Goal: Task Accomplishment & Management: Manage account settings

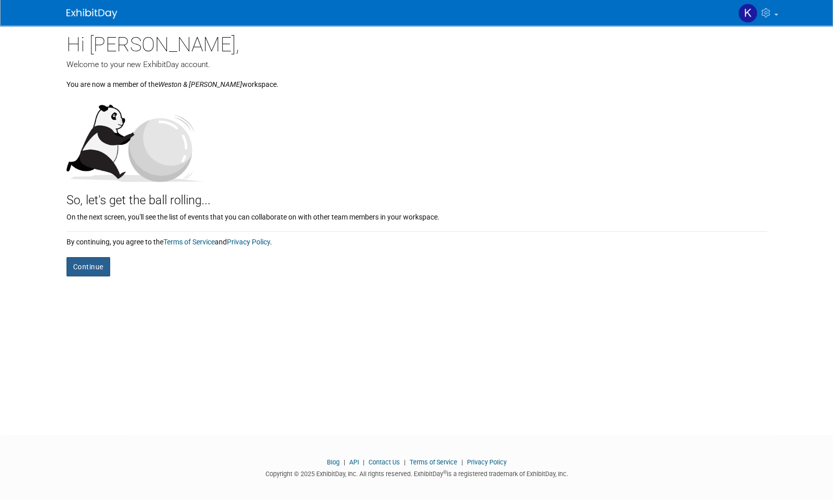
click at [89, 270] on button "Continue" at bounding box center [89, 266] width 44 height 19
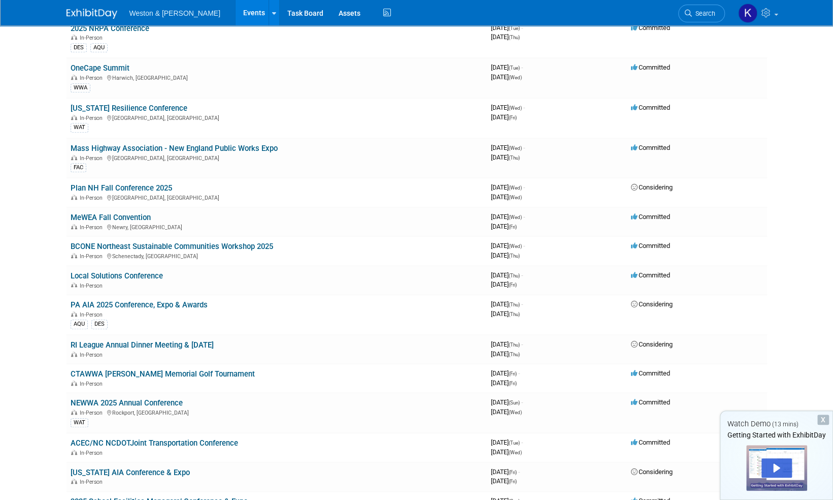
scroll to position [366, 0]
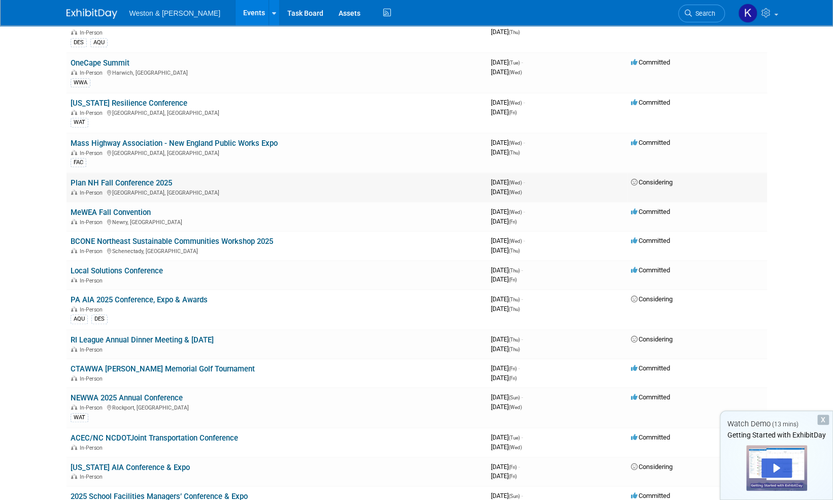
click at [119, 178] on link "Plan NH Fall Conference 2025" at bounding box center [122, 182] width 102 height 9
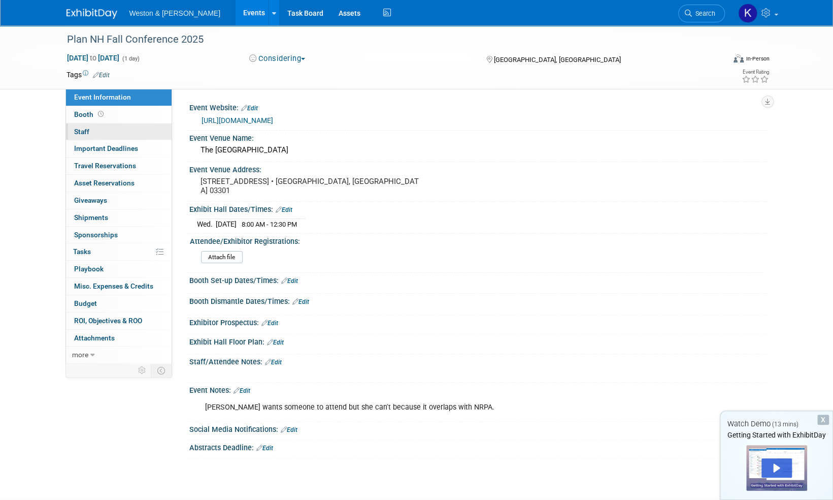
click at [82, 129] on span "Staff 0" at bounding box center [81, 131] width 15 height 8
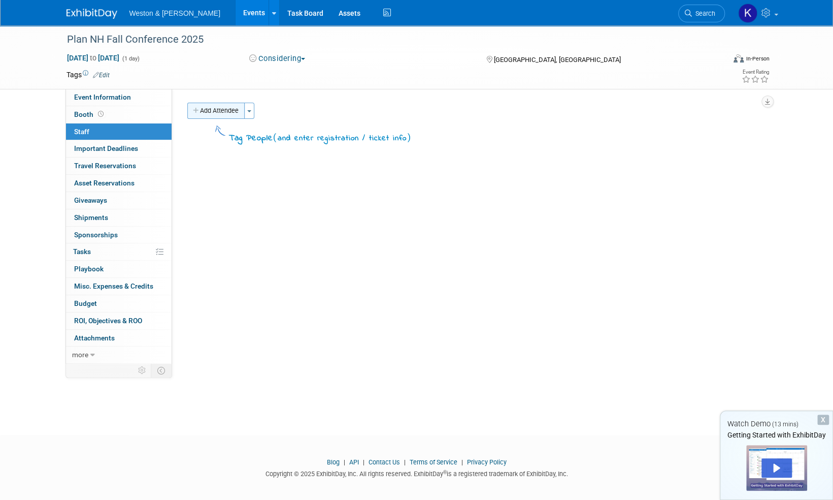
click at [218, 108] on button "Add Attendee" at bounding box center [215, 111] width 57 height 16
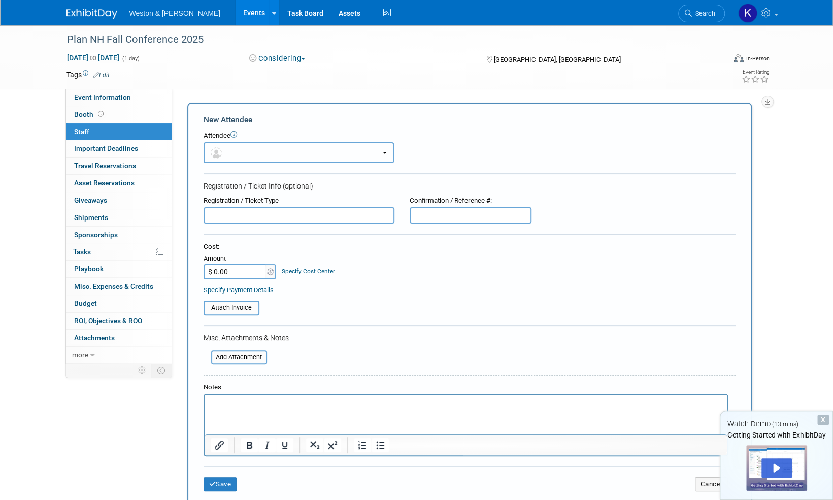
click at [256, 151] on button "button" at bounding box center [299, 152] width 190 height 21
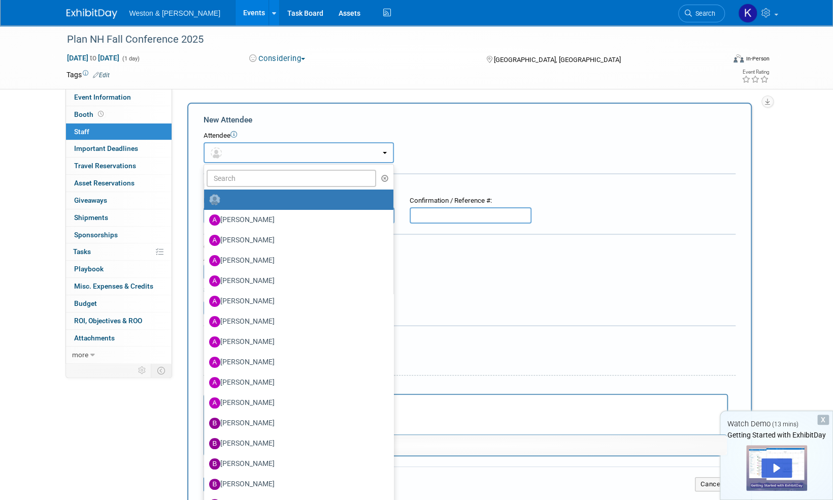
click at [256, 151] on button "button" at bounding box center [299, 152] width 190 height 21
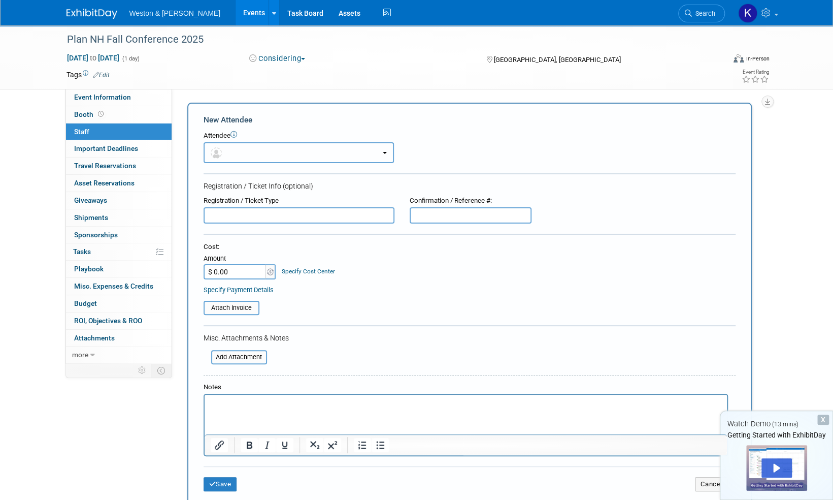
click at [256, 151] on button "button" at bounding box center [299, 152] width 190 height 21
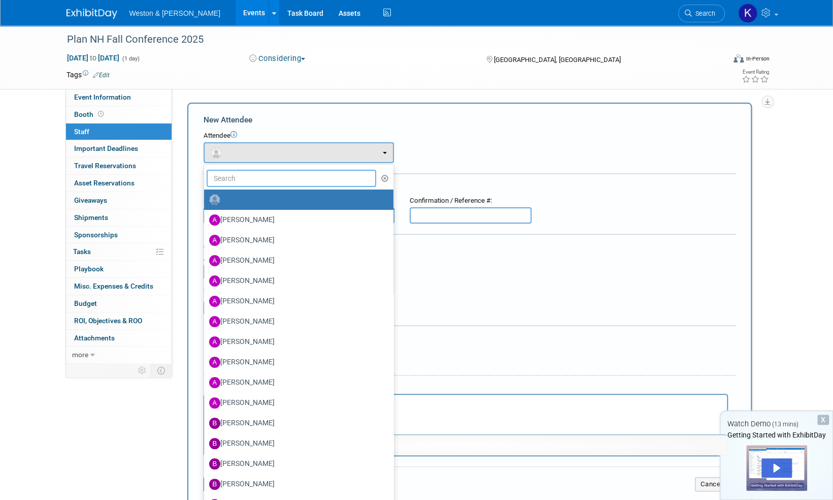
click at [253, 175] on input "text" at bounding box center [292, 178] width 170 height 17
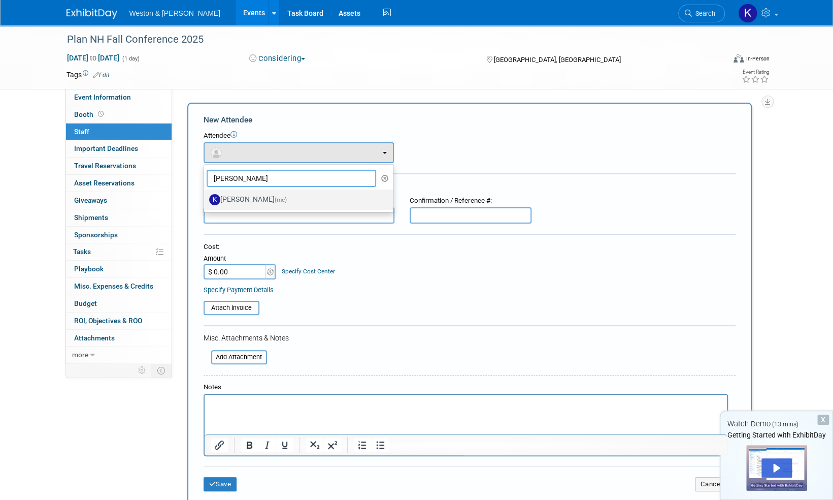
type input "Karen"
click at [251, 199] on label "Karen Prescott (me)" at bounding box center [296, 199] width 174 height 16
click at [206, 199] on input "Karen Prescott (me)" at bounding box center [202, 198] width 7 height 7
select select "ef041116-12c7-4001-9129-732de802f898"
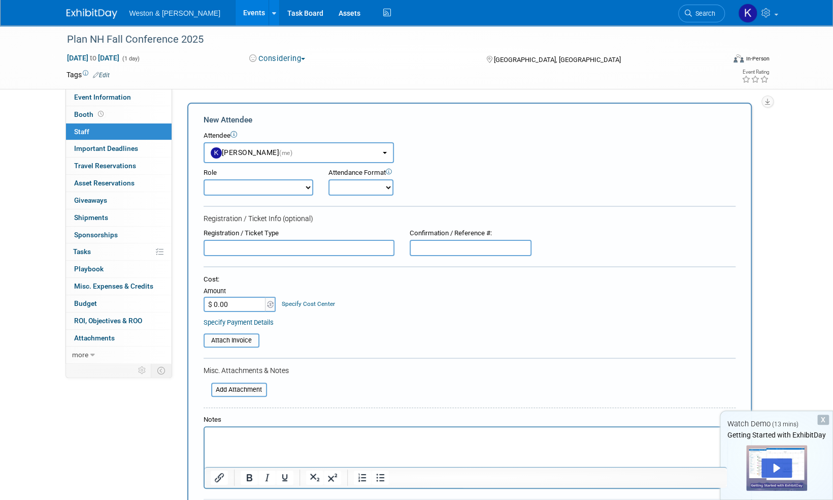
click at [305, 187] on select "Attendee (non-exhibitor) Demonstrator Host Planner Presenter Sales Representati…" at bounding box center [259, 187] width 110 height 16
select select "100"
click at [204, 179] on select "Attendee (non-exhibitor) Demonstrator Host Planner Presenter Sales Representati…" at bounding box center [259, 187] width 110 height 16
click at [388, 185] on select "Onsite Remote" at bounding box center [361, 187] width 65 height 16
select select "1"
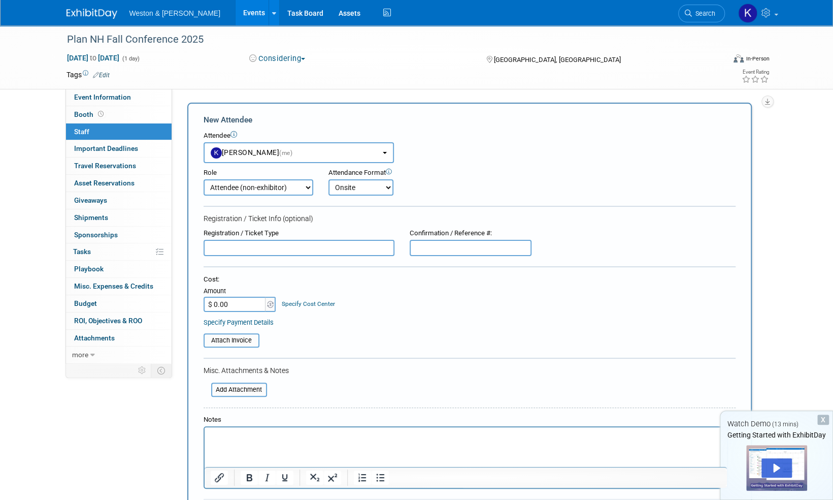
click at [329, 179] on select "Onsite Remote" at bounding box center [361, 187] width 65 height 16
click at [352, 214] on div "Registration / Ticket Info (optional)" at bounding box center [470, 218] width 532 height 10
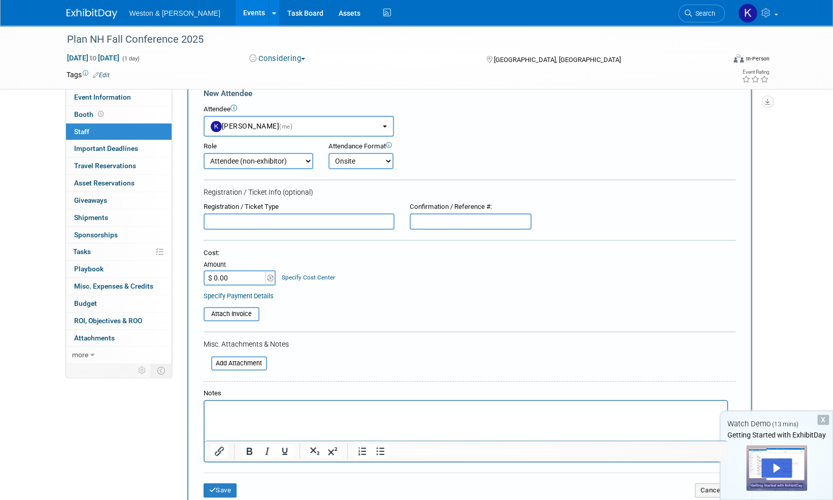
scroll to position [24, 0]
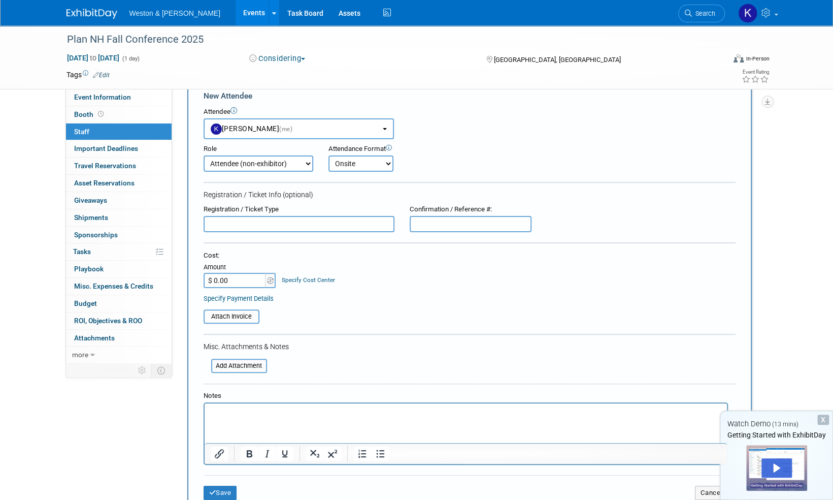
click at [354, 225] on input "text" at bounding box center [299, 224] width 191 height 16
type input "Non-Member"
click at [272, 281] on img at bounding box center [270, 280] width 7 height 7
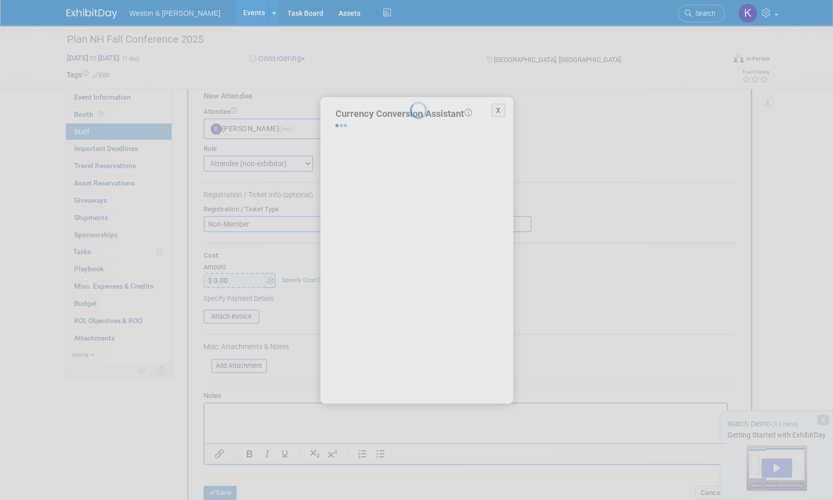
select select "2"
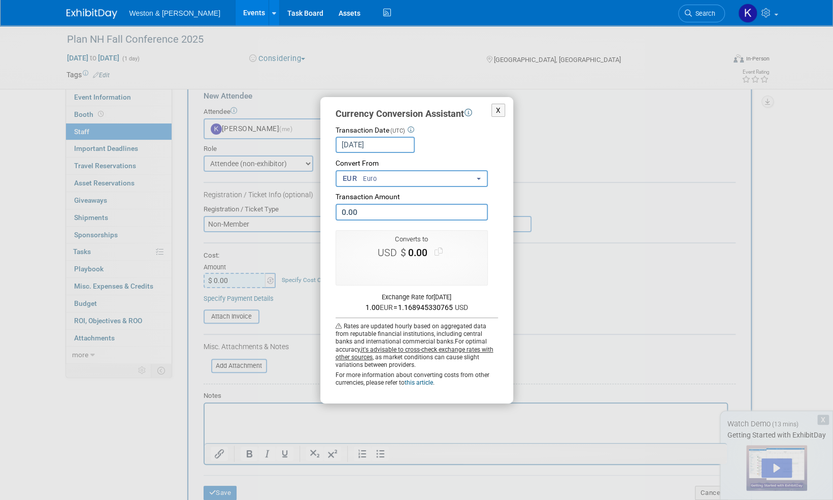
click at [477, 177] on button "EUR Euro" at bounding box center [412, 178] width 152 height 17
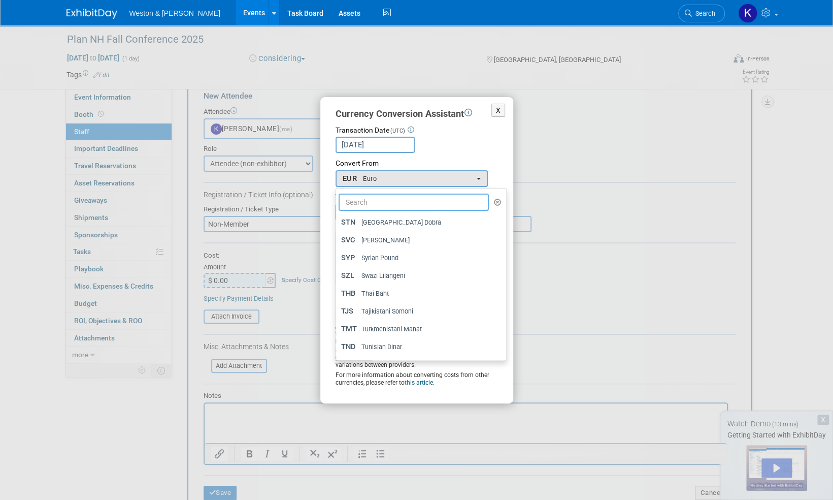
click at [426, 206] on input "text" at bounding box center [414, 201] width 151 height 17
click at [465, 137] on div "Aug 28, 2025 Loading Rates" at bounding box center [417, 145] width 162 height 16
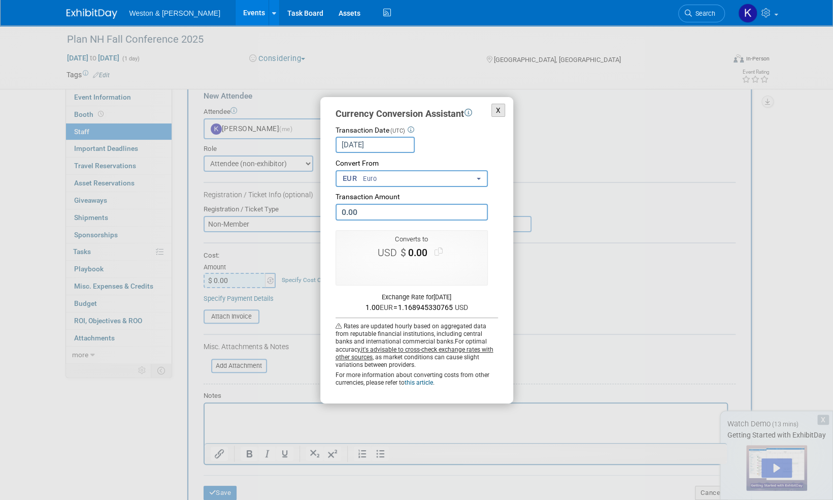
click at [501, 108] on button "X" at bounding box center [499, 111] width 14 height 14
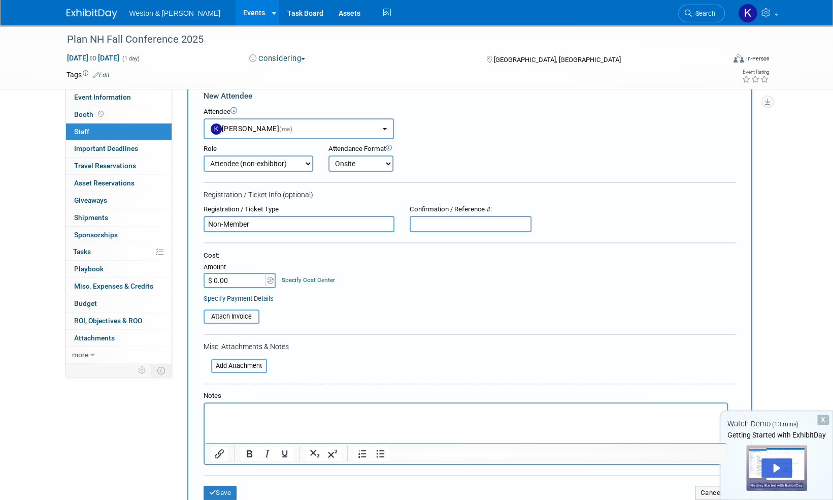
click at [238, 276] on input "$ 0.00" at bounding box center [235, 280] width 63 height 15
type input "$ 85.00"
click at [315, 309] on table "Attach Invoice" at bounding box center [470, 316] width 532 height 14
click at [451, 224] on input "text" at bounding box center [471, 224] width 122 height 16
click at [452, 332] on form "New Attendee Attendee <img src="https://www.exhibitday.com/Images/Unassigned-Us…" at bounding box center [470, 298] width 532 height 417
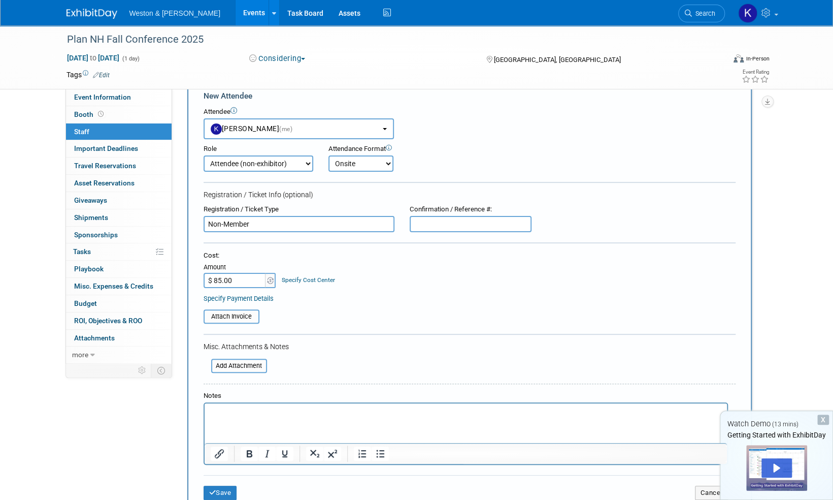
click at [337, 415] on p "Rich Text Area. Press ALT-0 for help." at bounding box center [465, 412] width 511 height 10
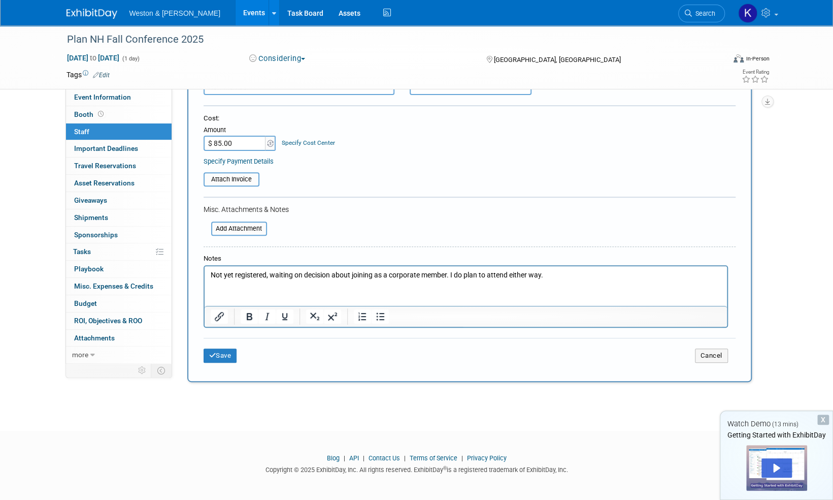
scroll to position [162, 0]
click at [569, 272] on p "Not yet registered, waiting on decision about joining as a corporate member. I …" at bounding box center [465, 274] width 511 height 10
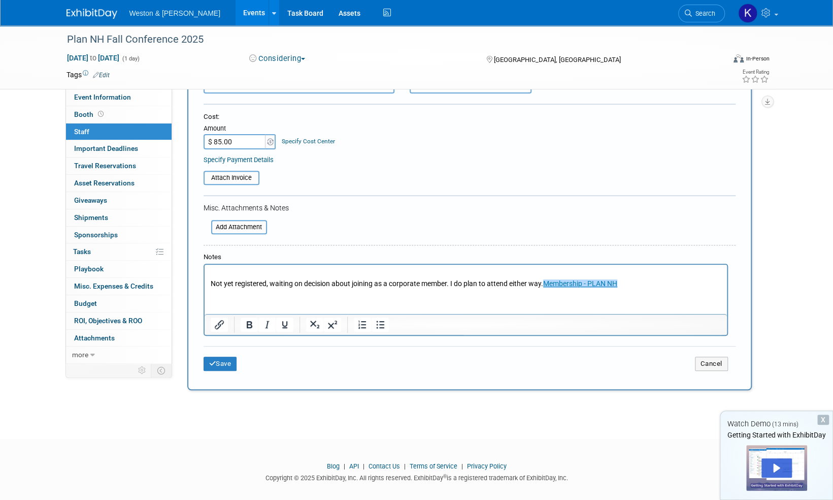
click at [633, 286] on p "Not yet registered, waiting on decision about joining as a corporate member. I …" at bounding box center [465, 284] width 511 height 10
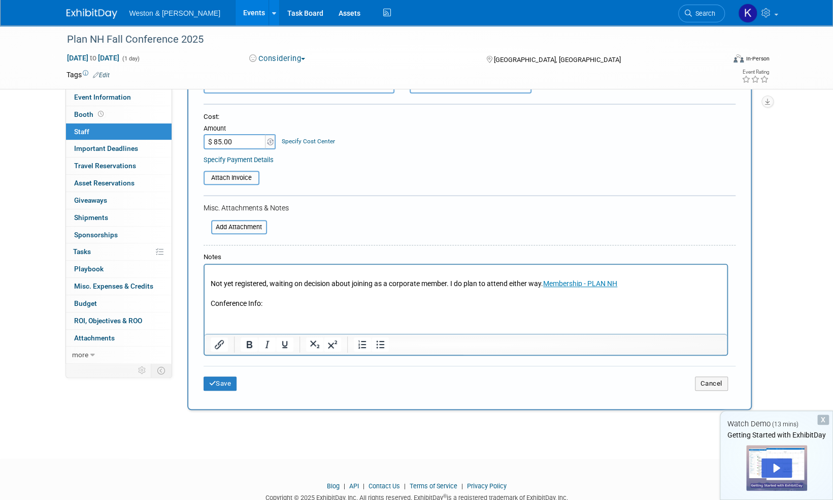
click at [279, 302] on p "Conference Info:" at bounding box center [465, 304] width 511 height 10
click at [224, 382] on button "Save" at bounding box center [221, 383] width 34 height 14
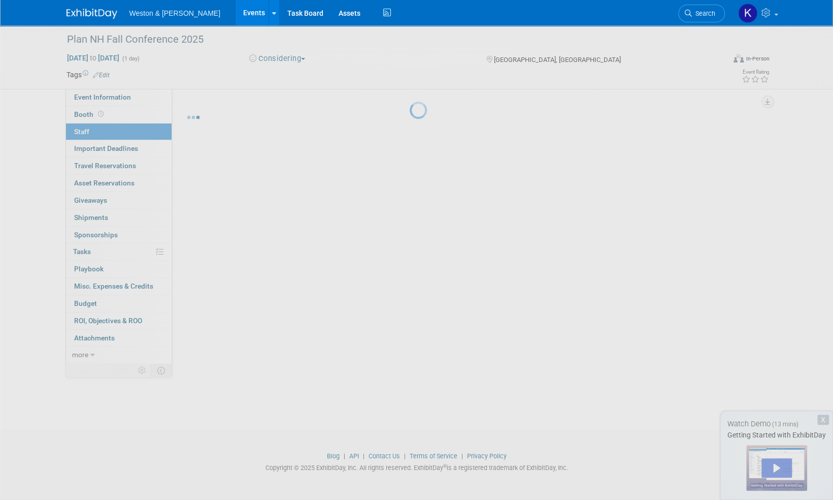
scroll to position [6, 0]
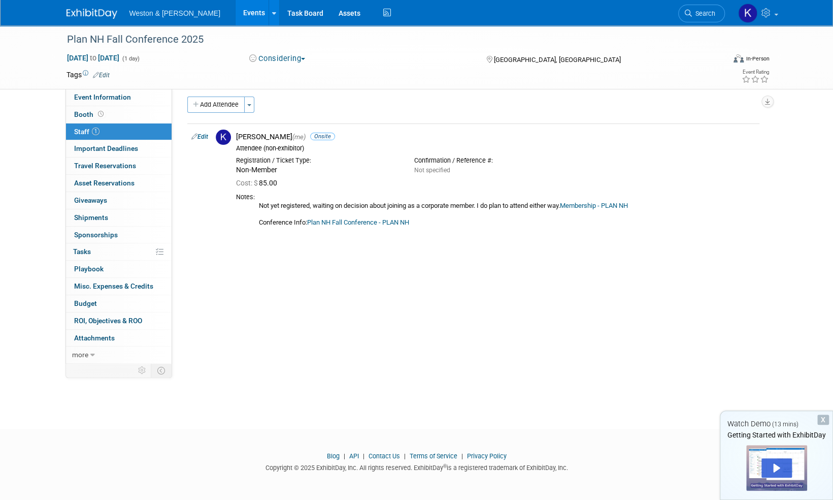
click at [267, 305] on div "Event Website: Edit https://plannh.org/plan-nh-events/plan-nh-fall-conference E…" at bounding box center [469, 219] width 595 height 272
click at [420, 115] on div "Add Attendee Toggle Dropdown Quick -Tag Attendees Apply X select all cancel Edit" at bounding box center [473, 165] width 572 height 139
click at [242, 330] on div "Event Website: Edit https://plannh.org/plan-nh-events/plan-nh-fall-conference E…" at bounding box center [469, 219] width 595 height 272
click at [269, 10] on link at bounding box center [274, 12] width 11 height 25
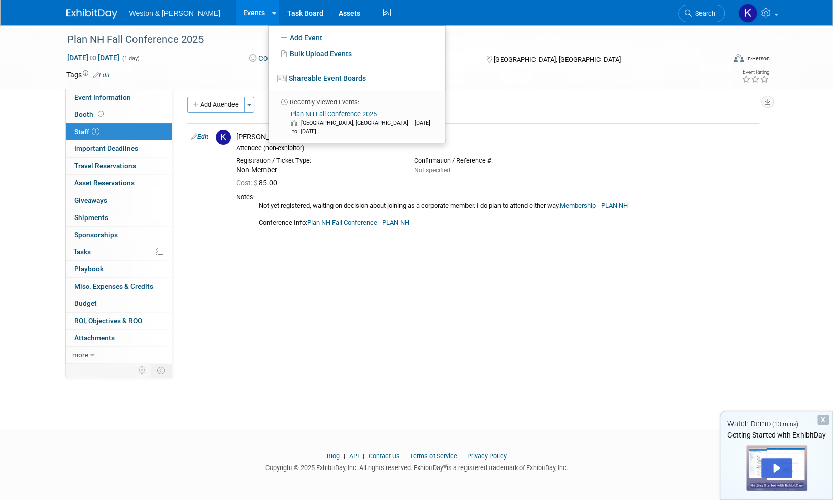
click at [169, 16] on span "Weston & Sampson" at bounding box center [174, 13] width 91 height 8
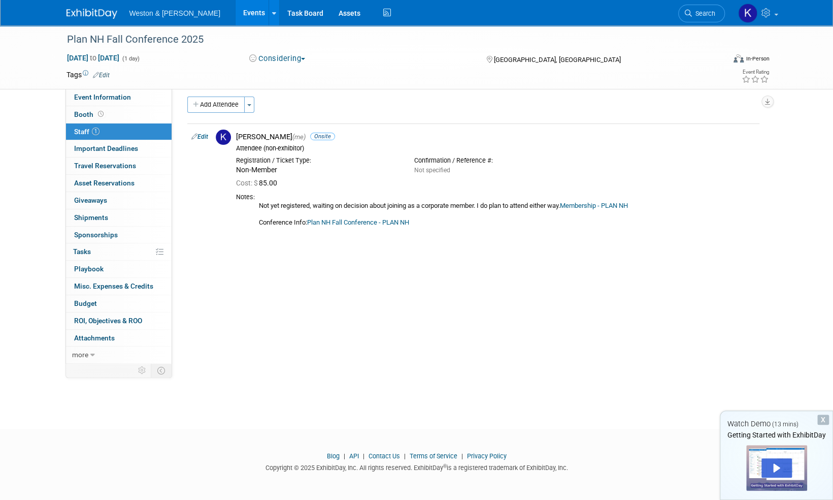
click at [259, 278] on div "Event Website: Edit https://plannh.org/plan-nh-events/plan-nh-fall-conference E…" at bounding box center [469, 219] width 595 height 272
click at [92, 94] on span "Event Information" at bounding box center [102, 97] width 57 height 8
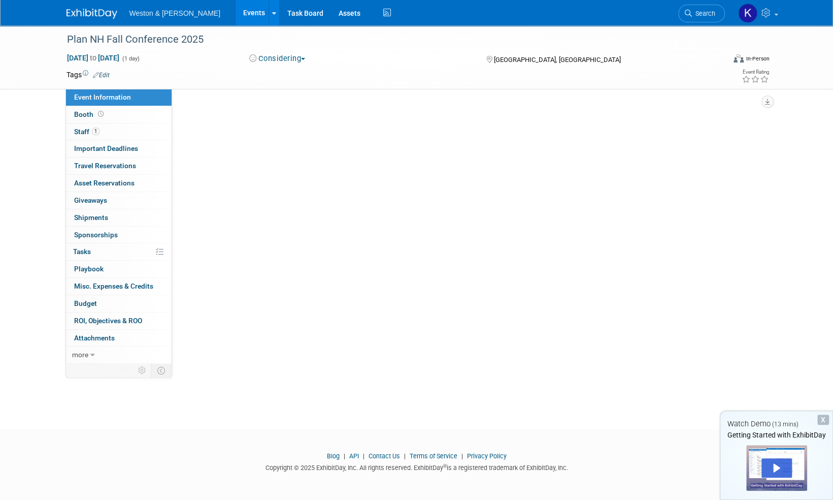
scroll to position [0, 0]
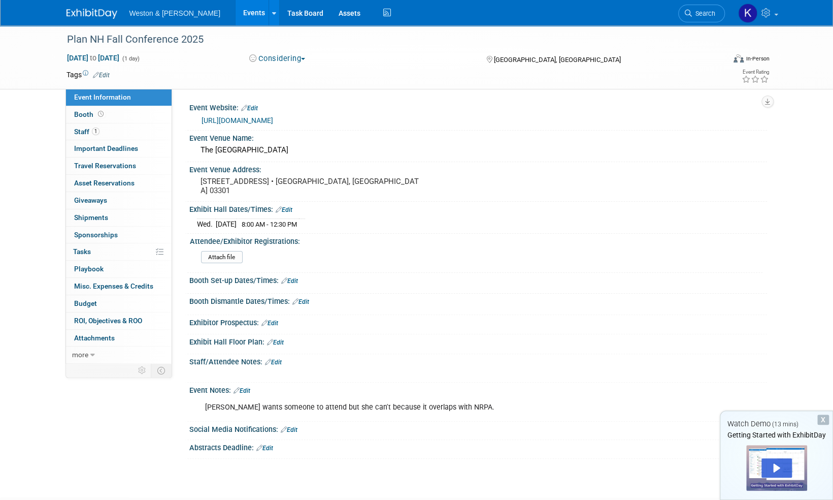
click at [95, 13] on img at bounding box center [92, 14] width 51 height 10
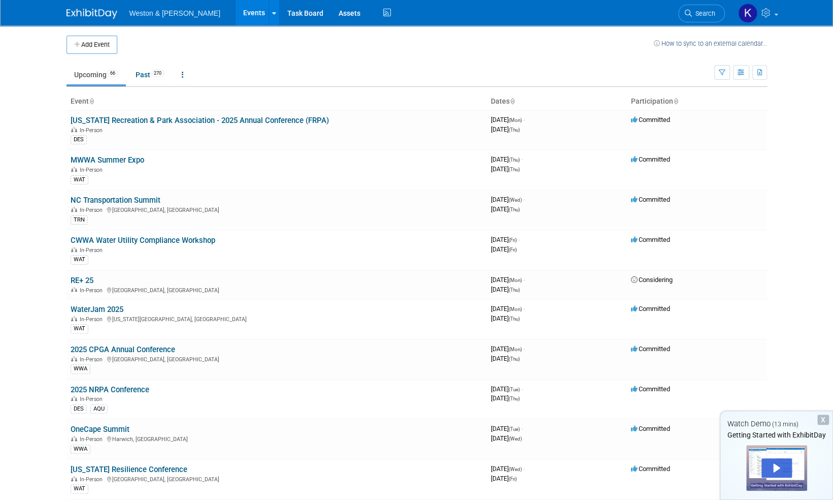
click at [160, 12] on span "Weston & [PERSON_NAME]" at bounding box center [174, 13] width 91 height 8
click at [90, 44] on button "Add Event" at bounding box center [92, 45] width 51 height 18
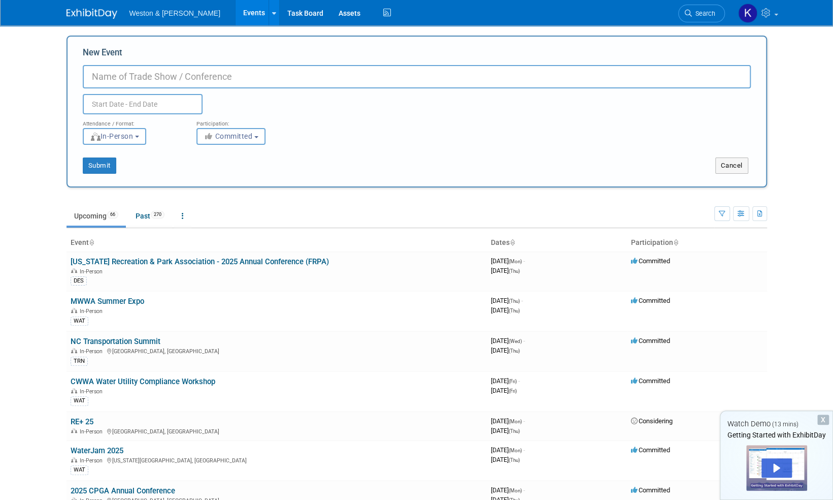
click at [111, 73] on input "New Event" at bounding box center [417, 76] width 668 height 23
click at [155, 76] on input "New Event" at bounding box center [417, 76] width 668 height 23
type input "IEDC Annual Conference (International Economic Development Council)"
click at [131, 100] on input "text" at bounding box center [143, 104] width 120 height 20
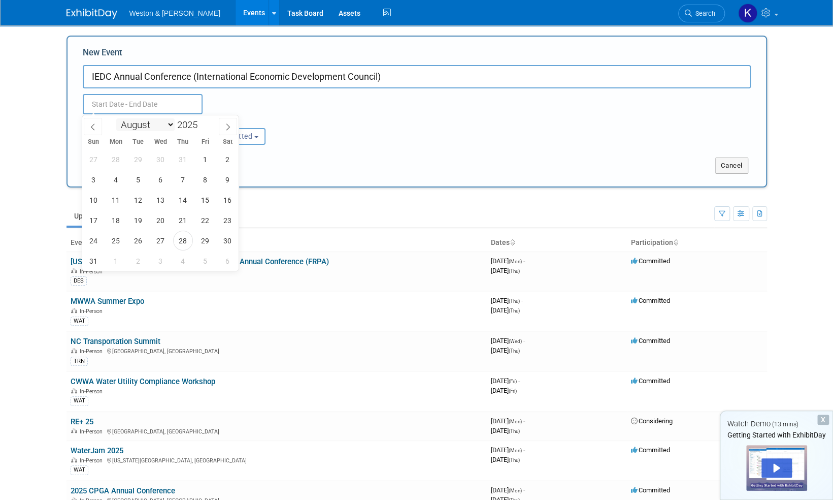
click at [169, 125] on select "January February March April May June July August September October November De…" at bounding box center [145, 124] width 58 height 13
select select "8"
click at [116, 118] on select "January February March April May June July August September October November De…" at bounding box center [145, 124] width 58 height 13
click at [227, 179] on span "13" at bounding box center [228, 180] width 20 height 20
click at [161, 199] on span "17" at bounding box center [161, 200] width 20 height 20
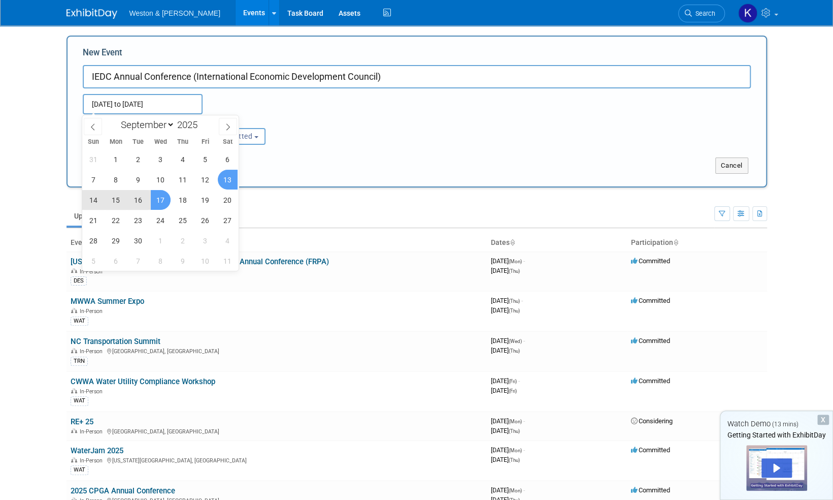
type input "Sep 13, 2025 to Sep 17, 2025"
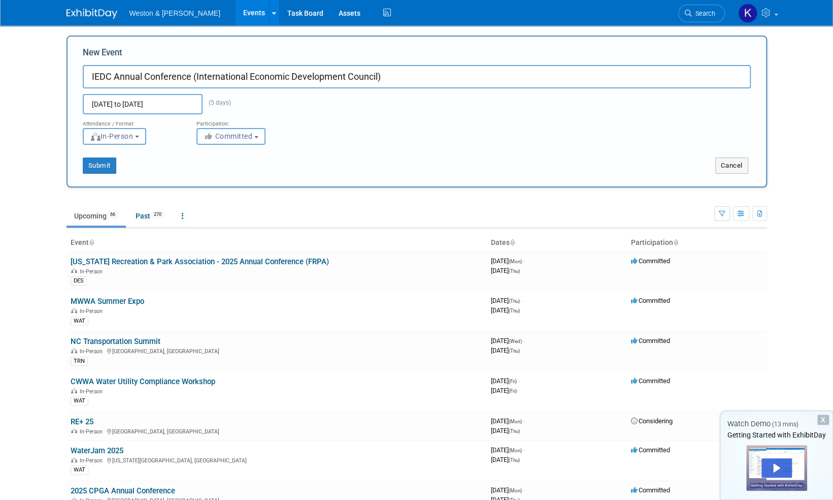
click at [256, 137] on b "button" at bounding box center [256, 137] width 4 height 2
click at [235, 159] on label "Committed" at bounding box center [235, 157] width 67 height 13
click at [206, 159] on input "Committed" at bounding box center [203, 157] width 7 height 7
click at [153, 168] on div "Submit" at bounding box center [213, 165] width 291 height 16
click at [102, 165] on button "Submit" at bounding box center [100, 165] width 34 height 16
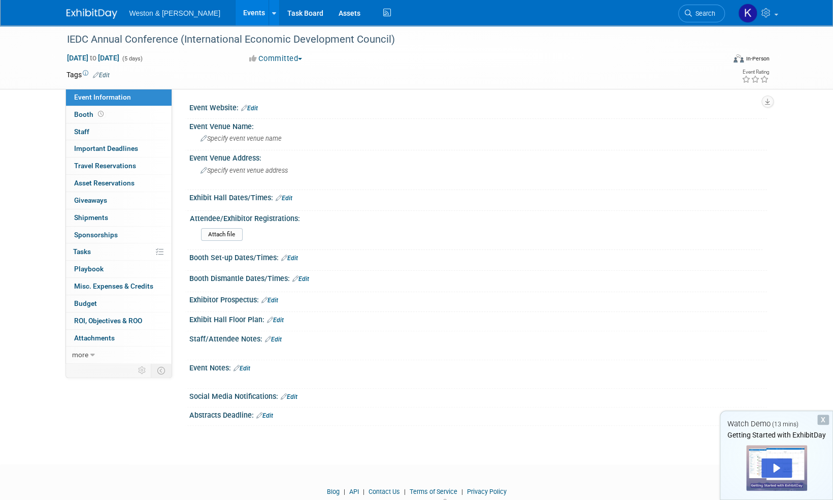
click at [253, 108] on link "Edit" at bounding box center [249, 108] width 17 height 7
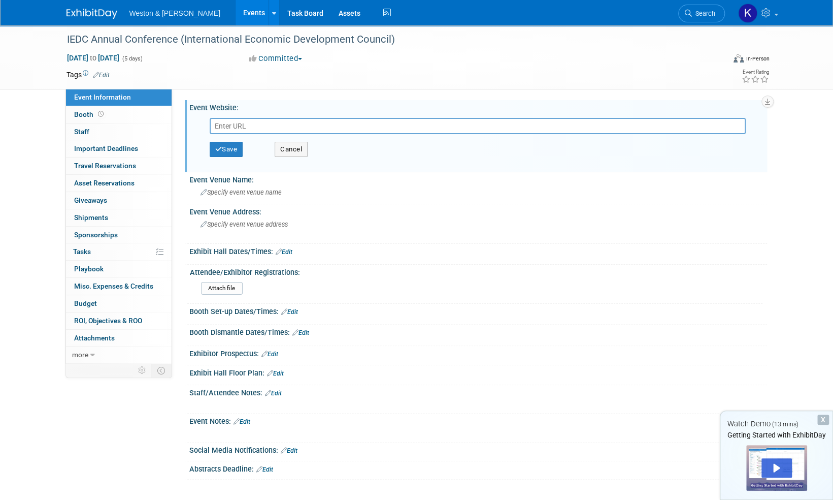
click at [238, 124] on input "text" at bounding box center [478, 126] width 536 height 16
paste input "https://detroit.iedconline.org/"
type input "https://detroit.iedconline.org/"
click at [227, 147] on button "Save" at bounding box center [227, 149] width 34 height 15
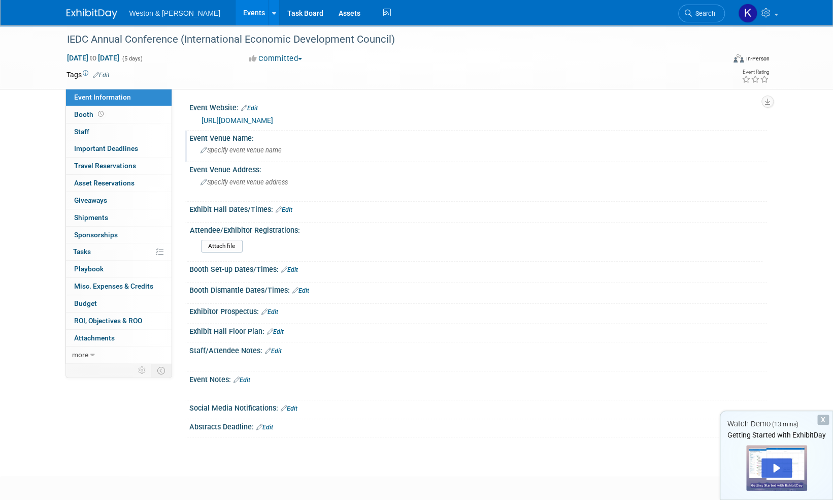
click at [223, 149] on span "Specify event venue name" at bounding box center [241, 150] width 81 height 8
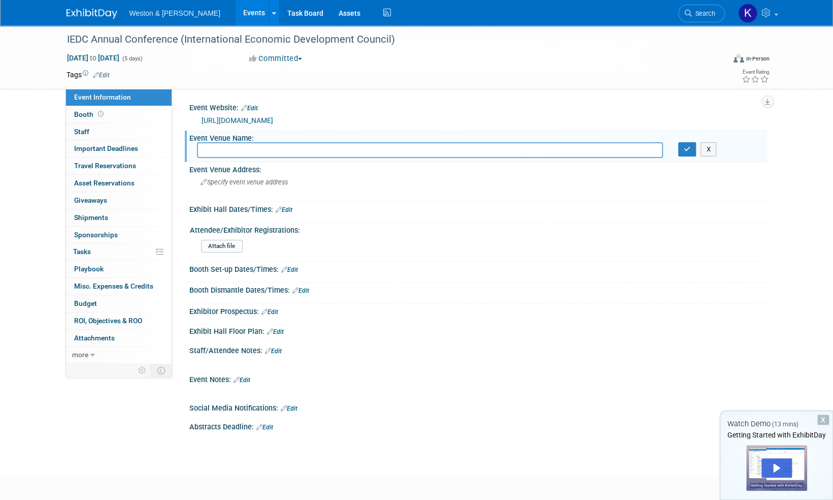
click at [217, 146] on input "text" at bounding box center [430, 150] width 466 height 16
paste input "Huntington Place Convention Center"
type input "Huntington Place Convention Center"
click at [271, 184] on span "Specify event venue address" at bounding box center [244, 182] width 87 height 8
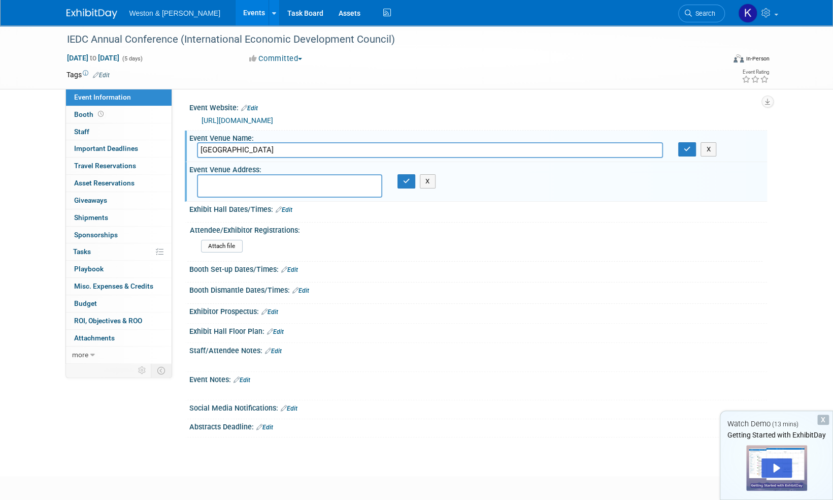
click at [235, 184] on textarea at bounding box center [289, 185] width 185 height 23
paste textarea "1 Washington Boulevard, Detroit, MI 48226 Phone: 313.877.8777"
type textarea "1 Washington Boulevard, Detroit, MI 48226 Phone: 313.877.8777"
click at [453, 255] on div "Attach file" at bounding box center [480, 248] width 558 height 16
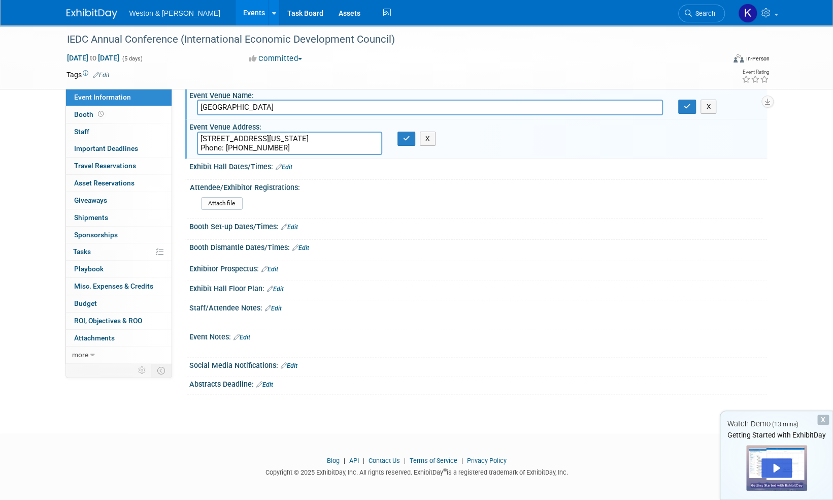
scroll to position [45, 0]
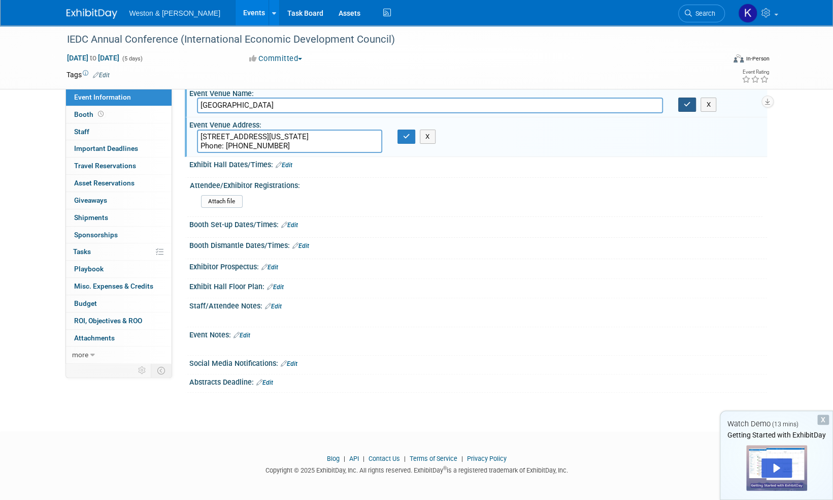
click at [688, 102] on icon "button" at bounding box center [687, 104] width 7 height 7
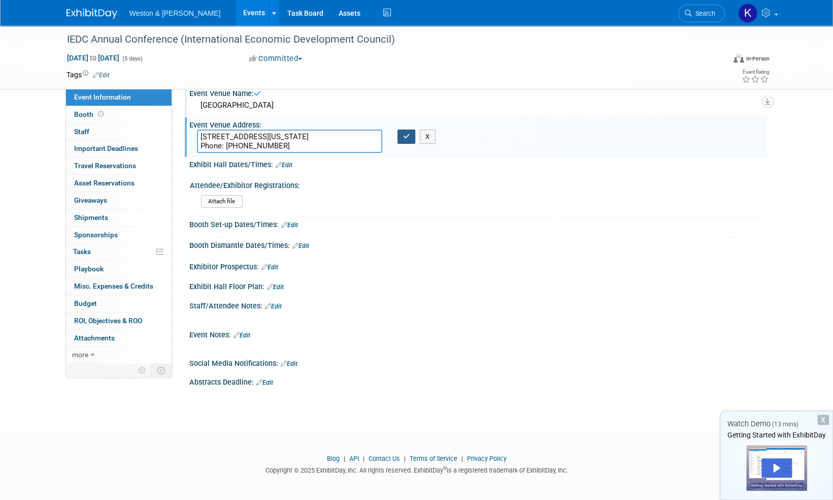
click at [405, 133] on icon "button" at bounding box center [406, 136] width 7 height 7
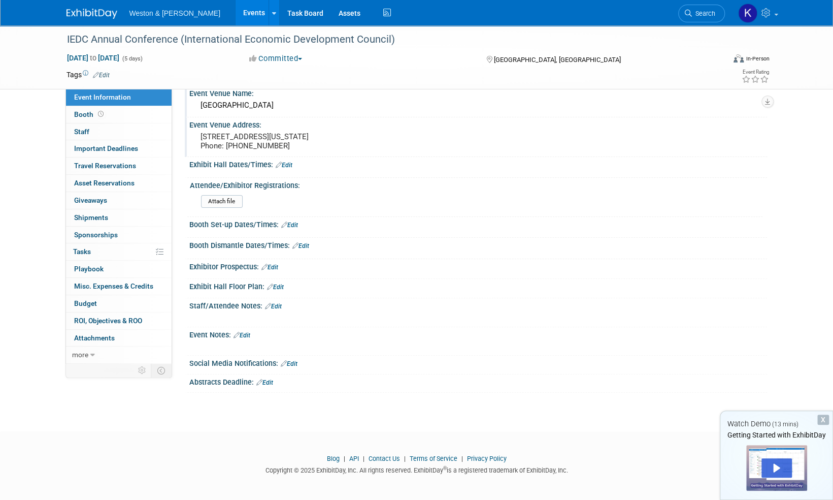
scroll to position [0, 0]
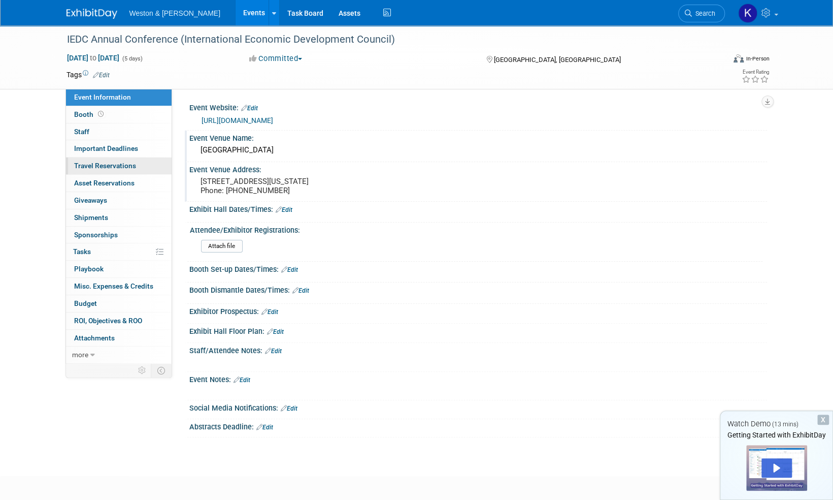
click at [94, 167] on span "Travel Reservations 0" at bounding box center [105, 165] width 62 height 8
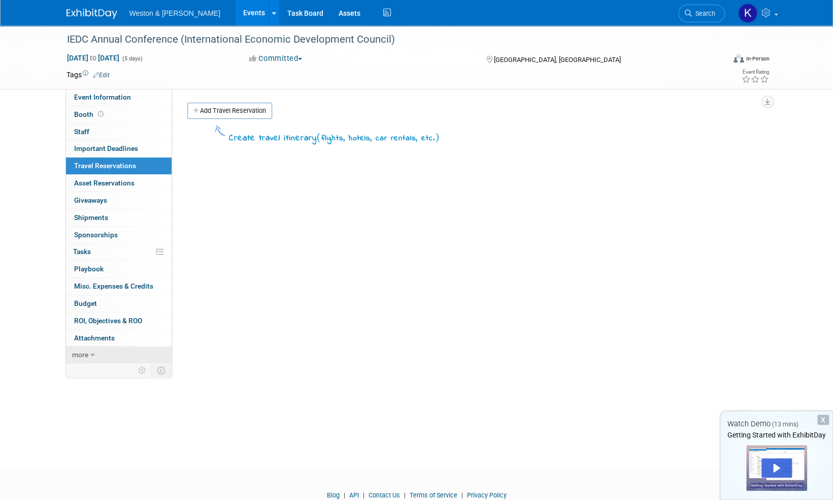
click at [90, 351] on icon at bounding box center [92, 354] width 5 height 7
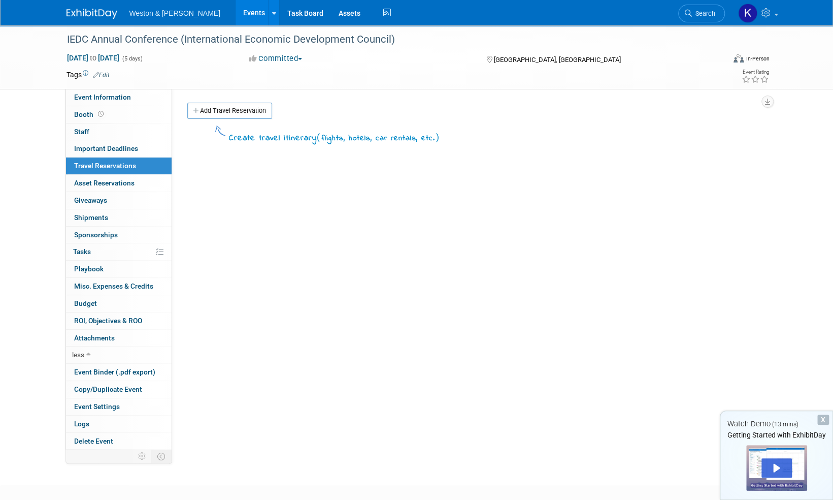
click at [252, 338] on div "Create travel itinerary ( flights, hotels, car rentals, etc. )" at bounding box center [473, 275] width 572 height 305
click at [365, 295] on div "Create travel itinerary ( flights, hotels, car rentals, etc. )" at bounding box center [473, 275] width 572 height 305
click at [87, 15] on img at bounding box center [92, 14] width 51 height 10
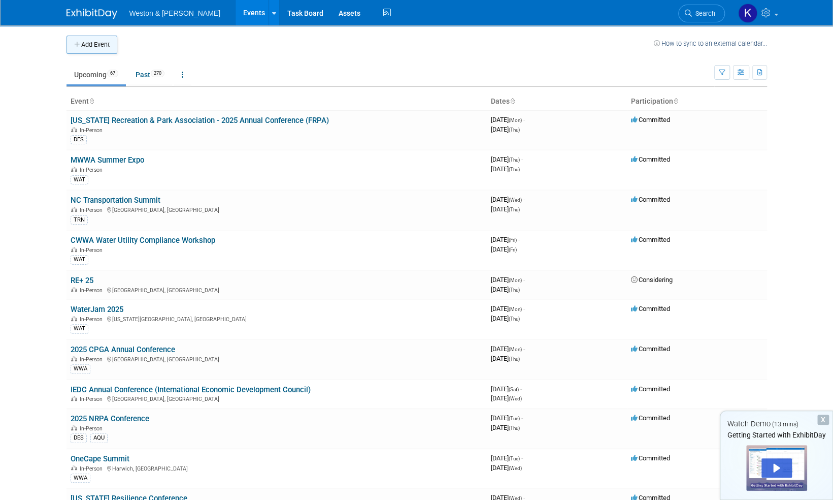
click at [87, 42] on button "Add Event" at bounding box center [92, 45] width 51 height 18
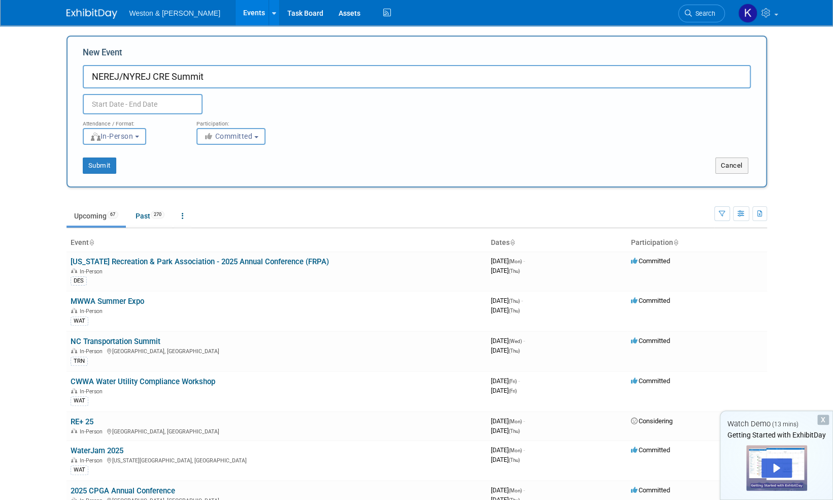
type input "NEREJ/NYREJ CRE Summit"
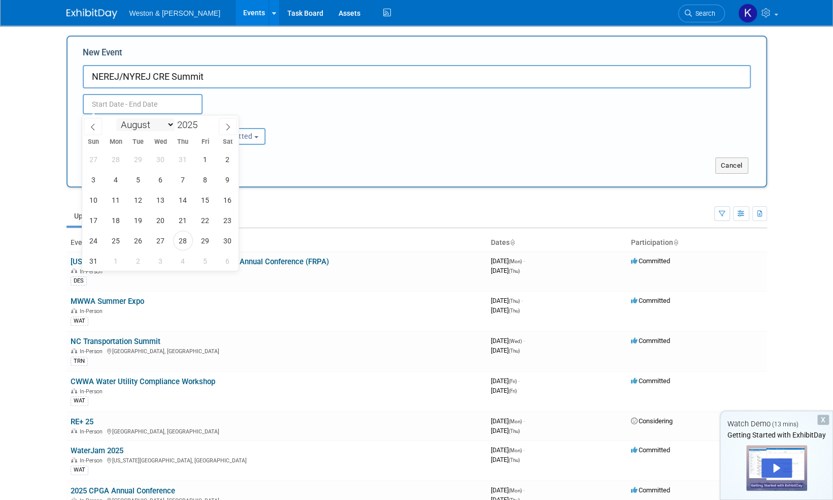
click at [171, 120] on select "January February March April May June July August September October November De…" at bounding box center [145, 124] width 58 height 13
select select "10"
click at [116, 118] on select "January February March April May June July August September October November De…" at bounding box center [145, 124] width 58 height 13
click at [138, 176] on span "4" at bounding box center [138, 180] width 20 height 20
type input "[DATE] to [DATE]"
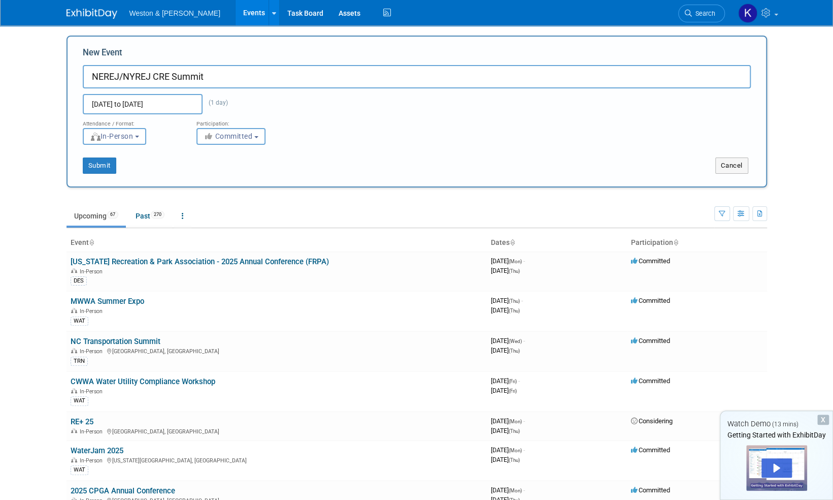
click at [234, 105] on div "[DATE] to [DATE] (1 day)" at bounding box center [161, 104] width 173 height 20
click at [191, 103] on input "[DATE] to [DATE]" at bounding box center [143, 104] width 120 height 20
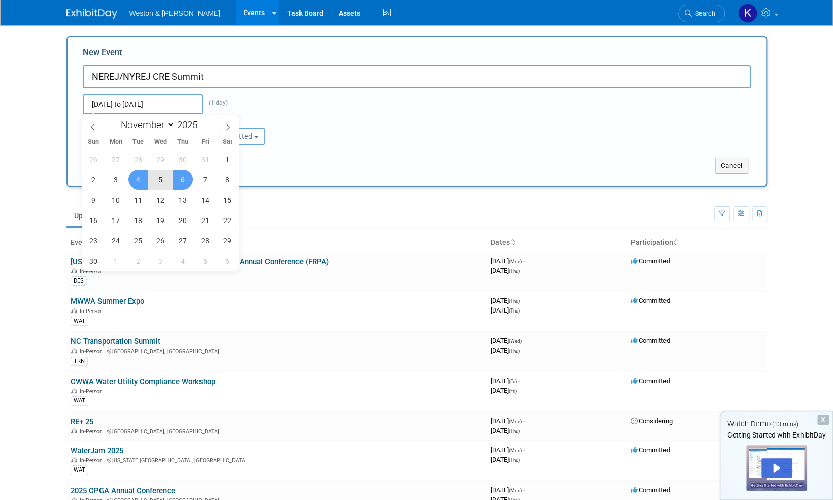
click at [187, 177] on span "6" at bounding box center [183, 180] width 20 height 20
type input "[DATE] to [DATE]"
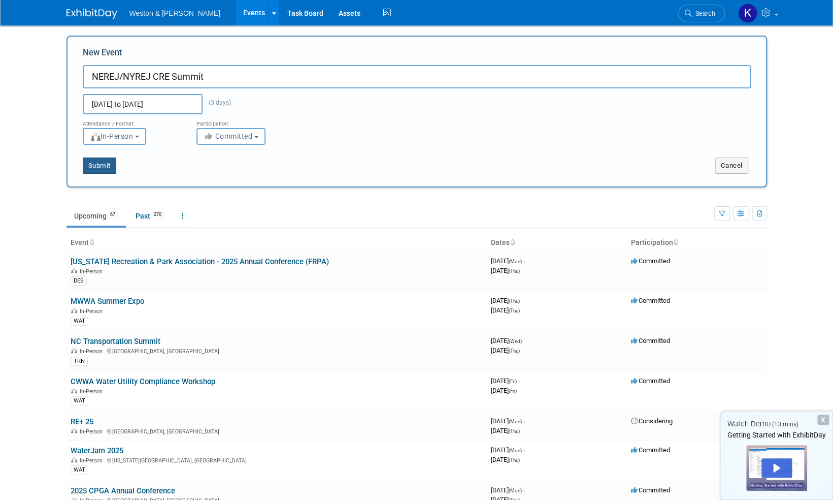
click at [100, 164] on button "Submit" at bounding box center [100, 165] width 34 height 16
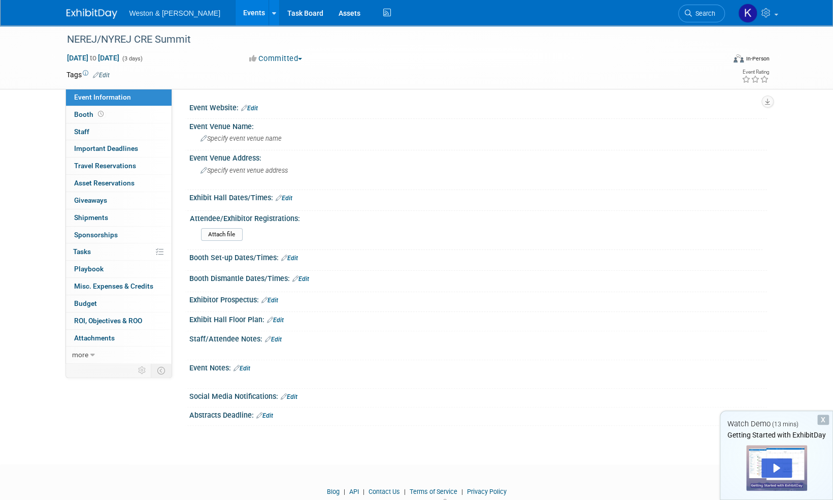
click at [252, 106] on link "Edit" at bounding box center [249, 108] width 17 height 7
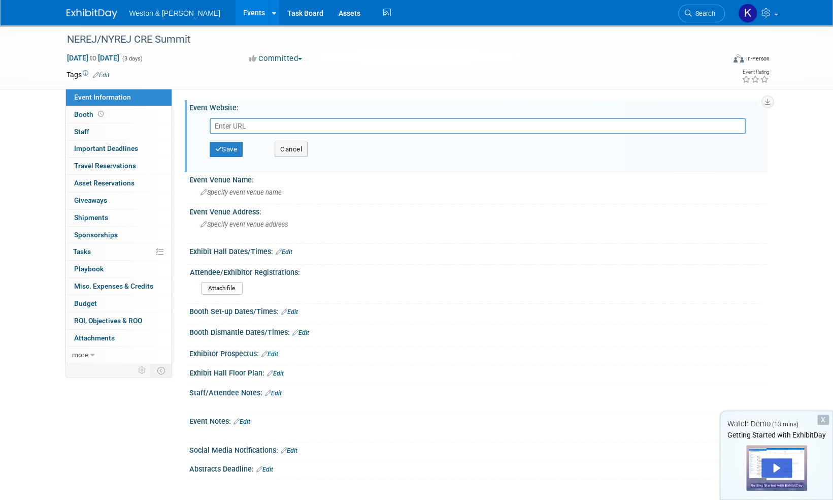
click at [312, 127] on input "text" at bounding box center [478, 126] width 536 height 16
paste input "[URL][DOMAIN_NAME]"
type input "[URL][DOMAIN_NAME]"
click at [226, 146] on button "Save" at bounding box center [227, 149] width 34 height 15
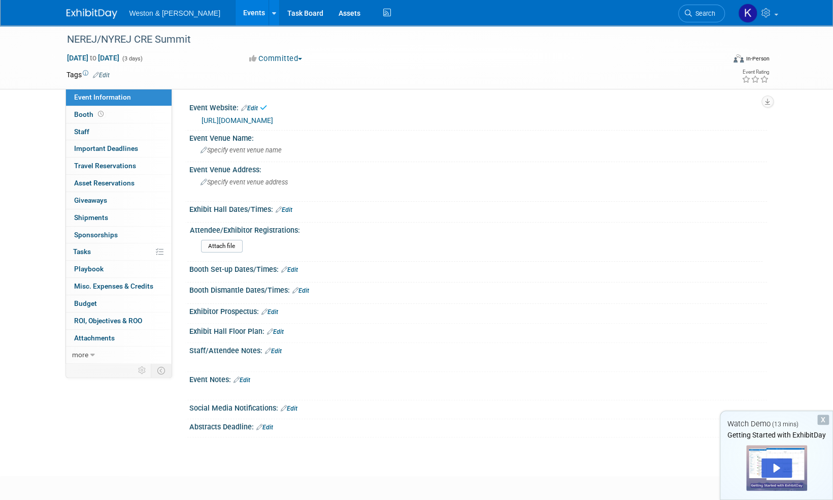
click at [226, 146] on span "Specify event venue name" at bounding box center [241, 150] width 81 height 8
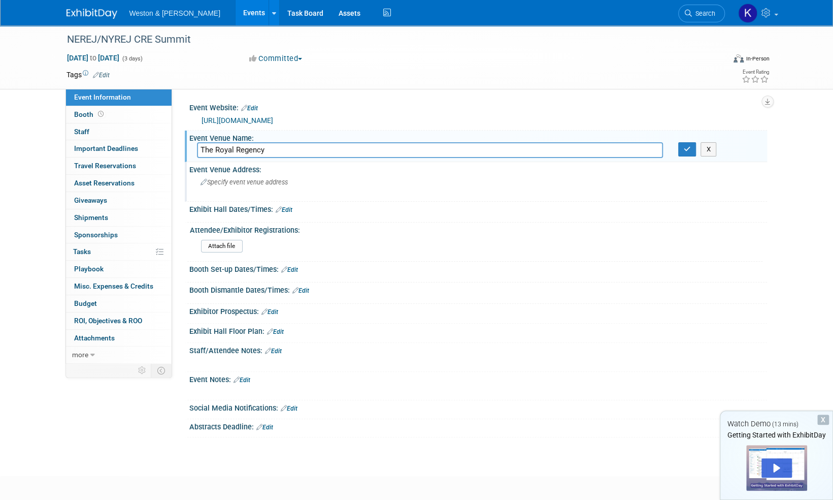
type input "The Royal Regency"
click at [248, 183] on span "Specify event venue address" at bounding box center [244, 182] width 87 height 8
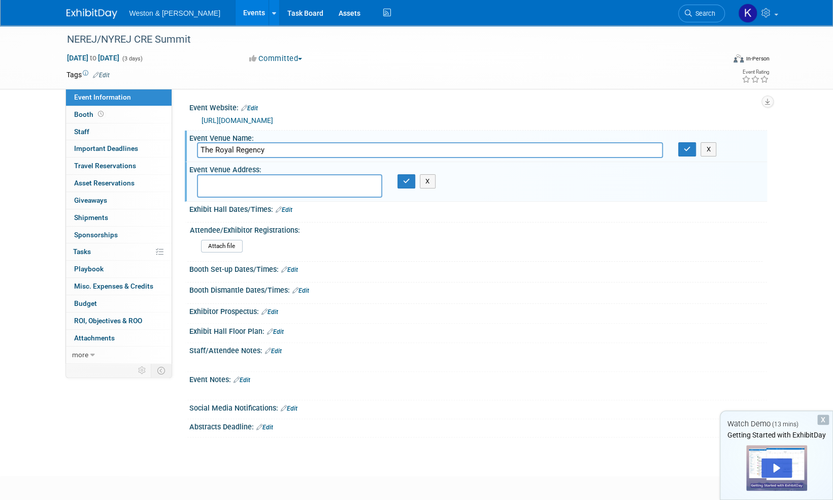
click at [257, 185] on textarea at bounding box center [289, 185] width 185 height 23
type textarea "165 Tuckahoe Rd., Yonkers NY"
click at [407, 180] on icon "button" at bounding box center [406, 181] width 7 height 7
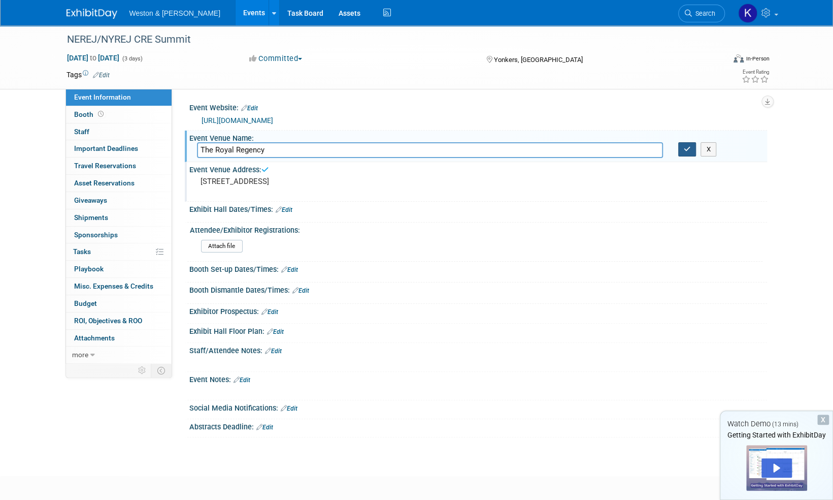
click at [686, 150] on icon "button" at bounding box center [687, 149] width 7 height 7
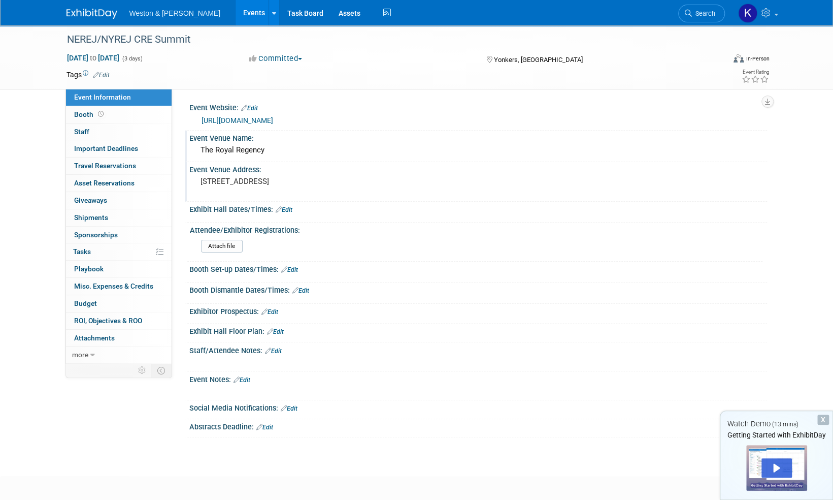
click at [290, 209] on link "Edit" at bounding box center [284, 209] width 17 height 7
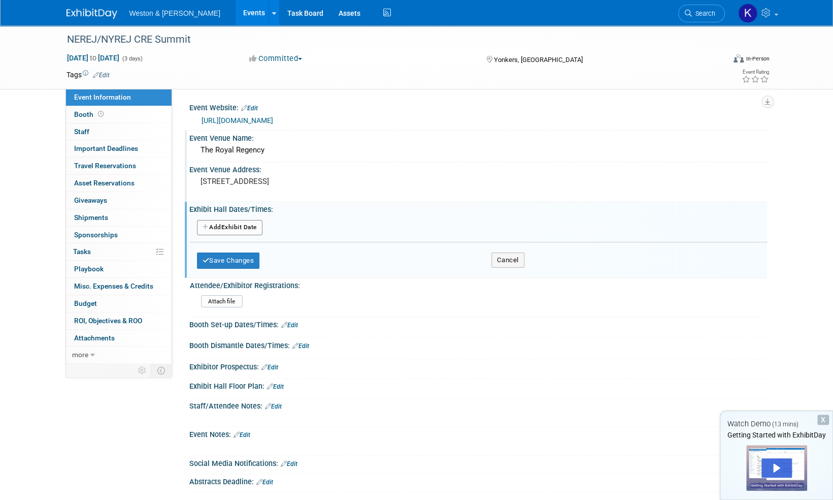
click at [242, 223] on button "Add Another Exhibit Date" at bounding box center [230, 227] width 66 height 15
select select "10"
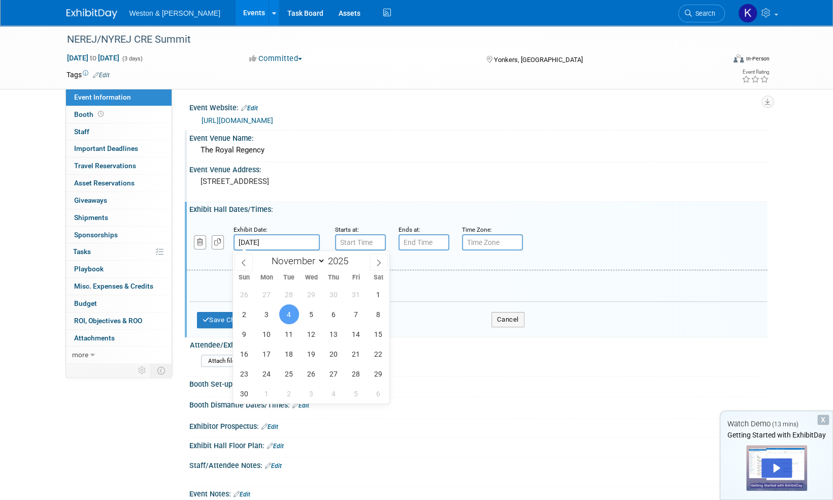
click at [286, 240] on input "Nov 4, 2025" at bounding box center [277, 242] width 86 height 16
click at [334, 313] on span "6" at bounding box center [334, 314] width 20 height 20
type input "Nov 6, 2025"
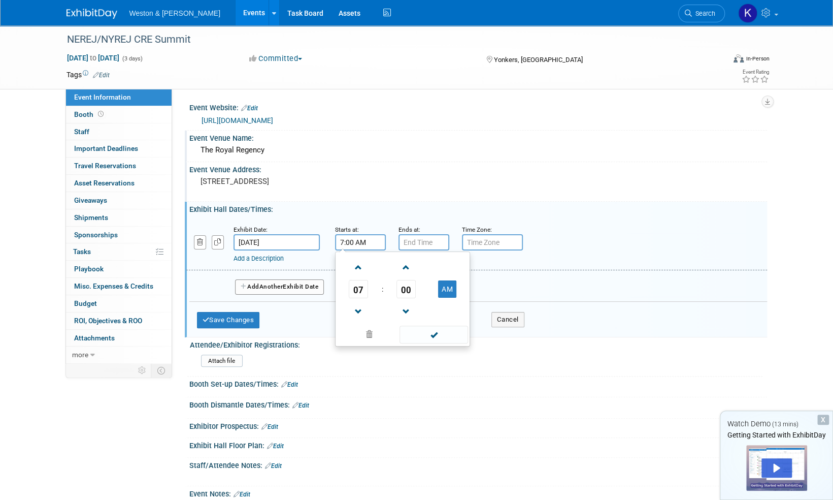
click at [362, 243] on input "7:00 AM" at bounding box center [360, 242] width 51 height 16
type input "8:00 AM"
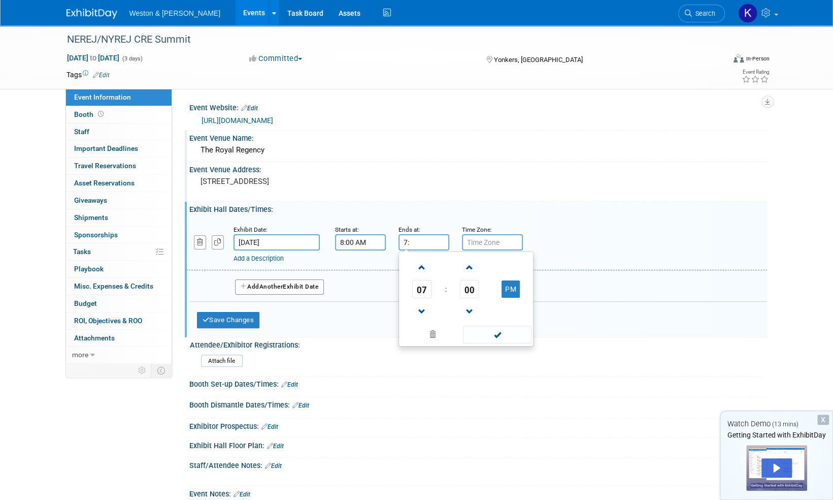
type input "7"
type input "2:00 PM"
type input "Eastern"
click at [624, 254] on div "Add a Description" at bounding box center [451, 258] width 434 height 9
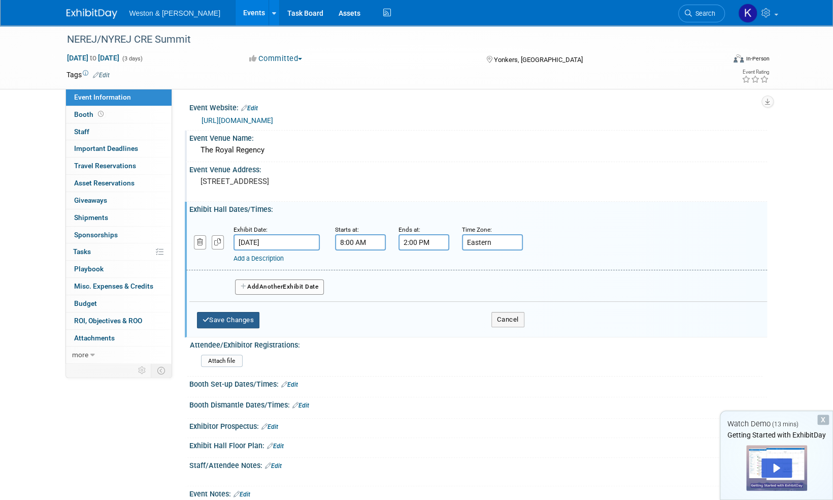
click at [229, 320] on button "Save Changes" at bounding box center [228, 320] width 63 height 16
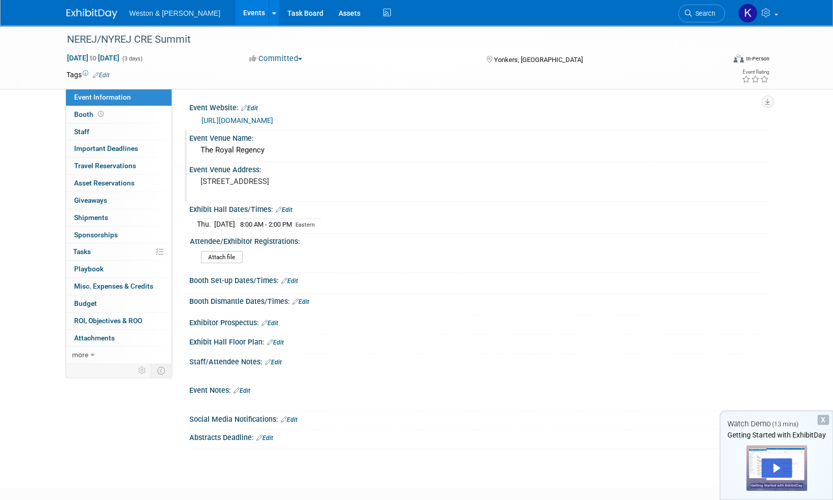
click at [270, 359] on icon at bounding box center [268, 362] width 6 height 7
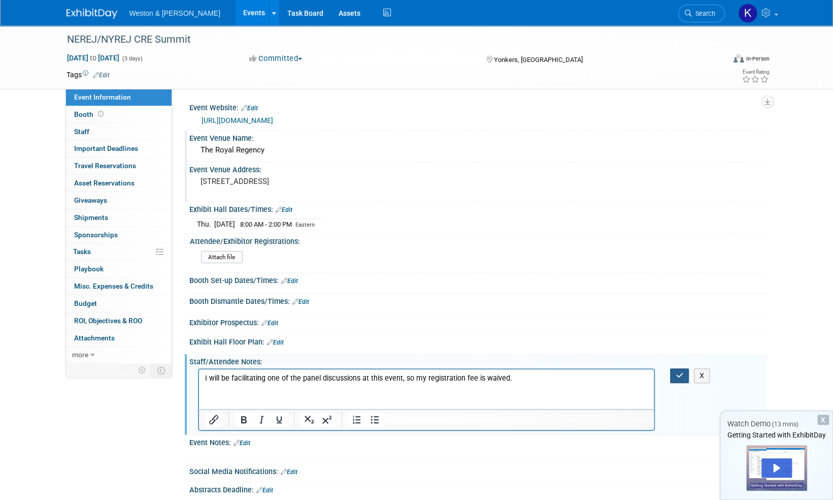
click at [677, 372] on icon "button" at bounding box center [680, 375] width 8 height 7
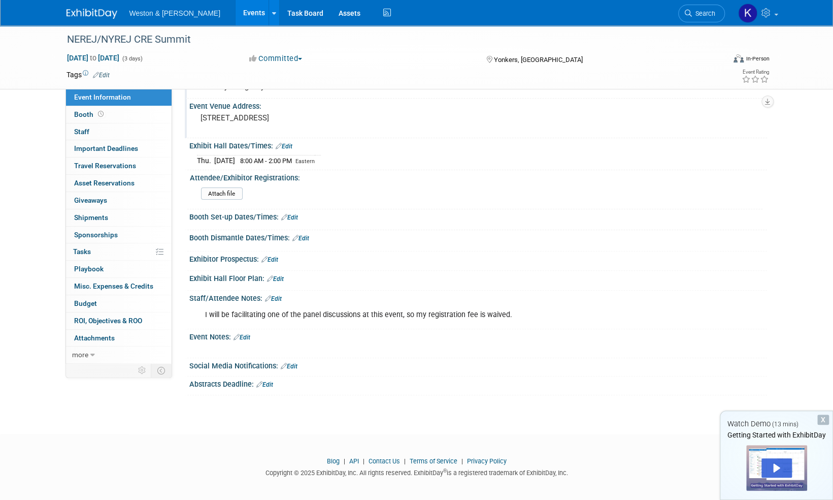
scroll to position [65, 0]
click at [79, 131] on span "Staff 0" at bounding box center [81, 131] width 15 height 8
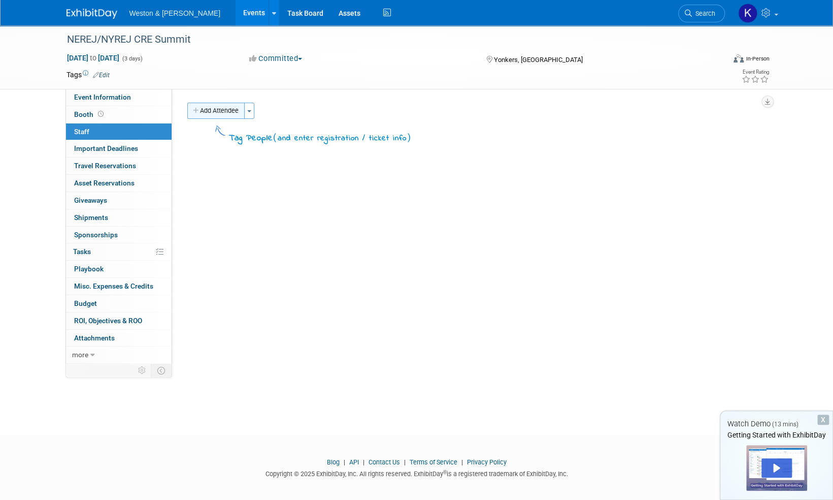
click at [230, 107] on button "Add Attendee" at bounding box center [215, 111] width 57 height 16
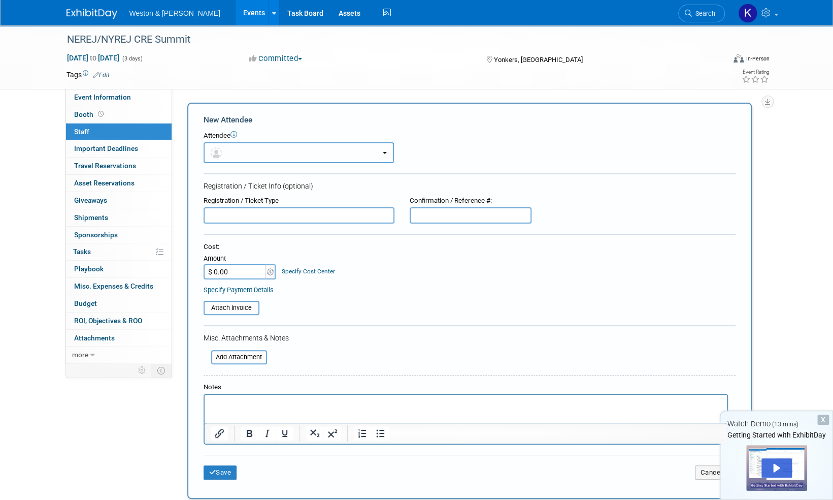
click at [261, 153] on button "button" at bounding box center [299, 152] width 190 height 21
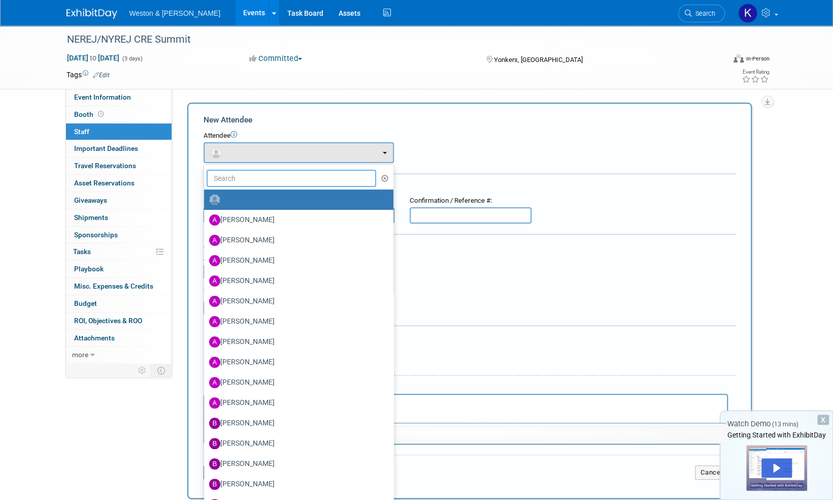
click at [259, 181] on input "text" at bounding box center [292, 178] width 170 height 17
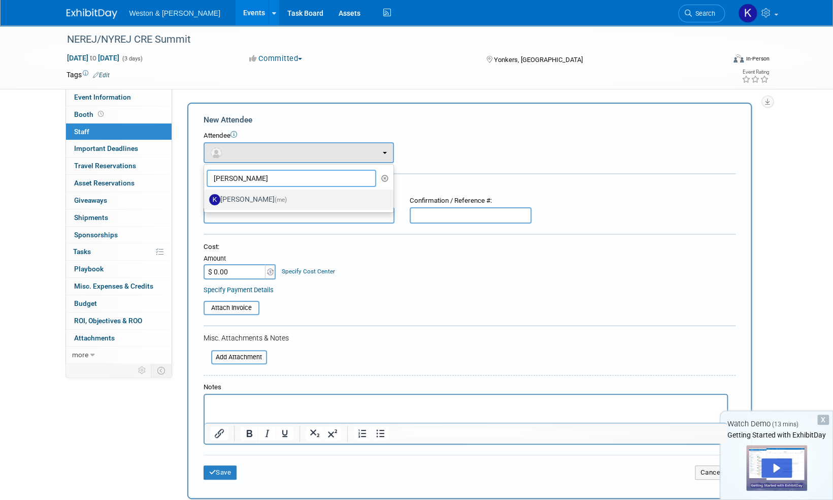
type input "Karen"
click at [252, 197] on label "Karen Prescott (me)" at bounding box center [296, 199] width 174 height 16
click at [206, 197] on input "Karen Prescott (me)" at bounding box center [202, 198] width 7 height 7
select select "ef041116-12c7-4001-9129-732de802f898"
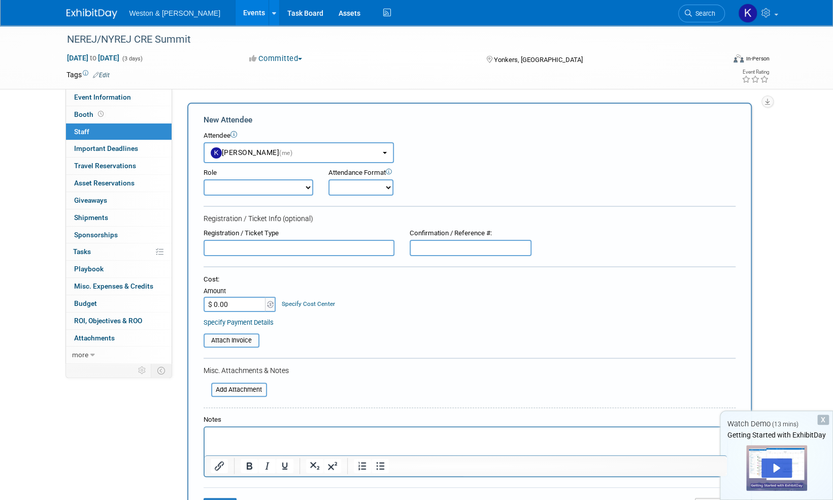
click at [308, 186] on select "Attendee (non-exhibitor) Demonstrator Host Planner Presenter Sales Representati…" at bounding box center [259, 187] width 110 height 16
select select "5"
click at [204, 179] on select "Attendee (non-exhibitor) Demonstrator Host Planner Presenter Sales Representati…" at bounding box center [259, 187] width 110 height 16
click at [389, 187] on select "Onsite Remote" at bounding box center [361, 187] width 65 height 16
select select "1"
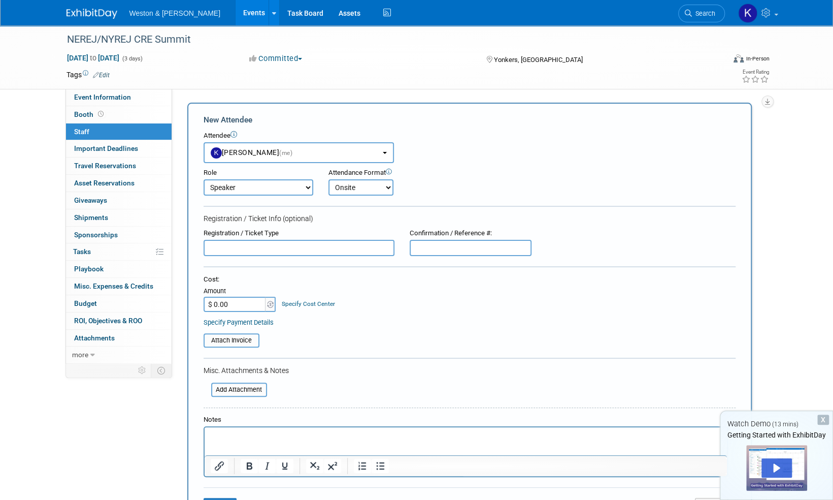
click at [329, 179] on select "Onsite Remote" at bounding box center [361, 187] width 65 height 16
click at [363, 218] on div "Registration / Ticket Info (optional)" at bounding box center [470, 218] width 532 height 10
click at [337, 247] on input "text" at bounding box center [299, 248] width 191 height 16
type input "Participant"
click at [360, 343] on table "Attach Invoice" at bounding box center [470, 340] width 532 height 14
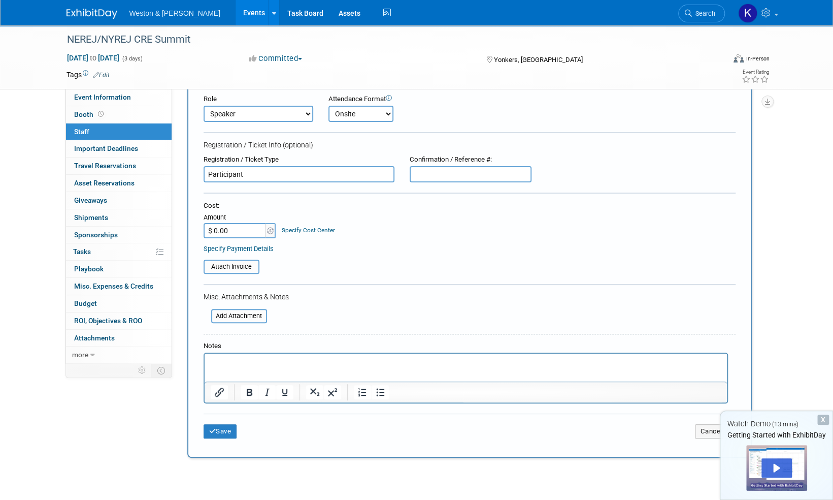
scroll to position [77, 0]
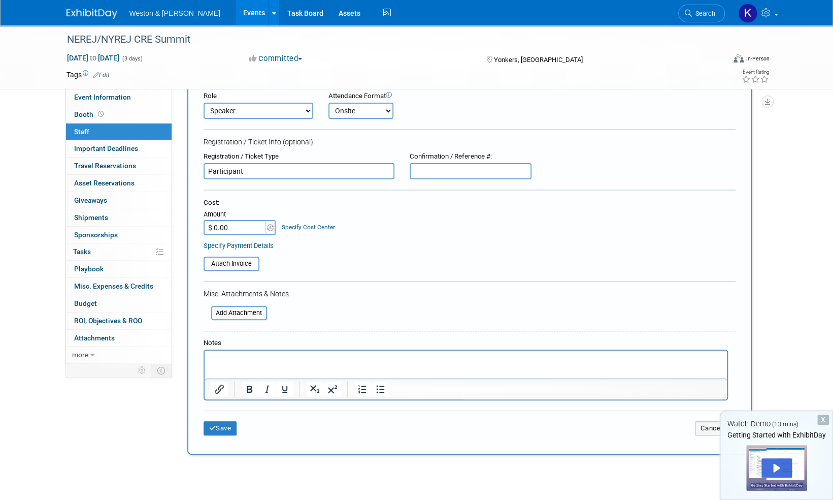
click at [375, 364] on p "Rich Text Area. Press ALT-0 for help." at bounding box center [465, 359] width 511 height 10
click at [227, 427] on button "Save" at bounding box center [221, 428] width 34 height 14
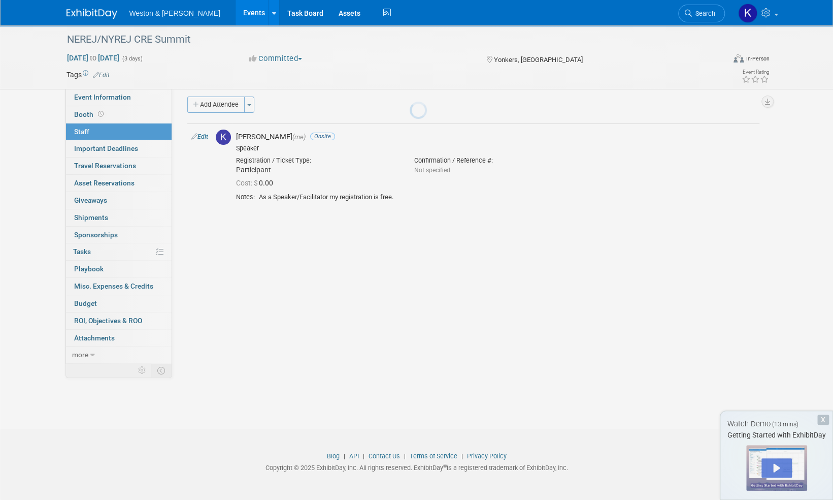
scroll to position [6, 0]
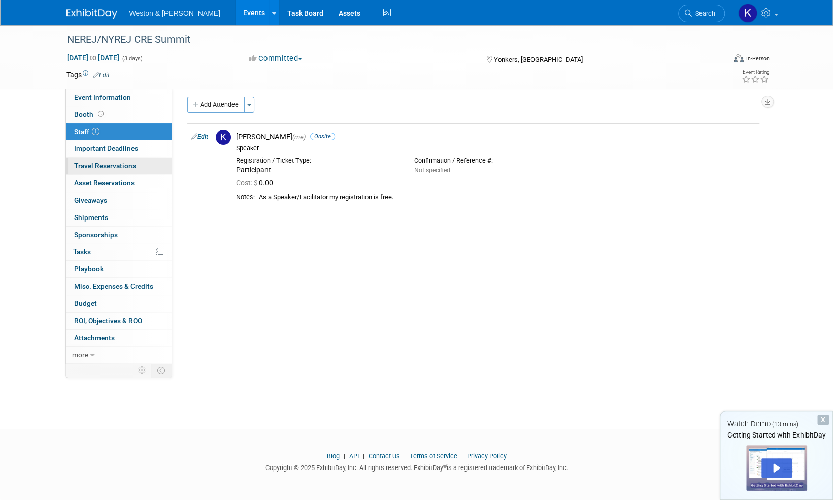
click at [115, 166] on span "Travel Reservations 0" at bounding box center [105, 165] width 62 height 8
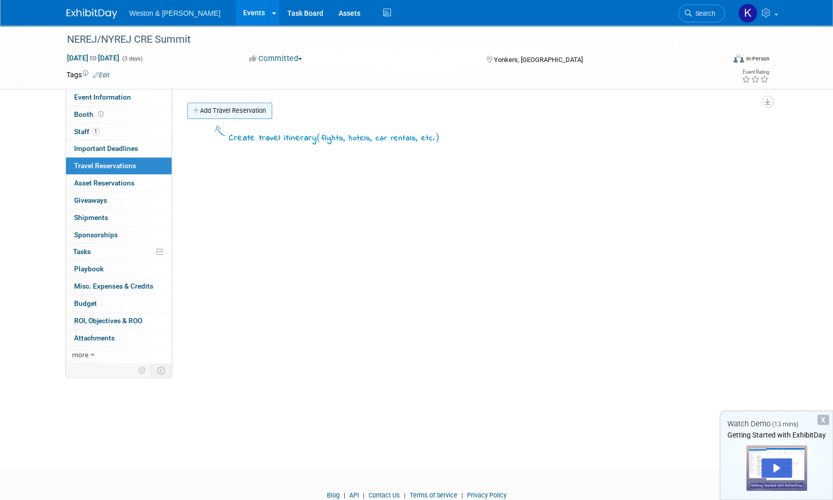
click at [227, 111] on link "Add Travel Reservation" at bounding box center [229, 111] width 85 height 16
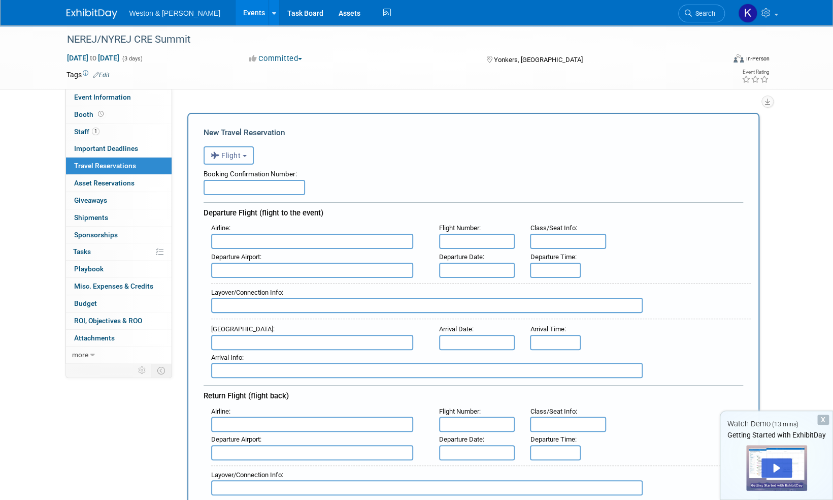
click at [246, 154] on button "Flight" at bounding box center [229, 155] width 50 height 18
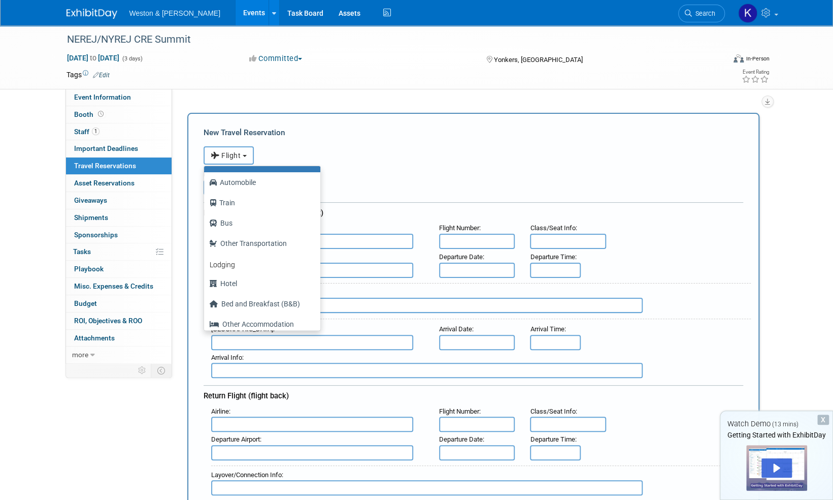
scroll to position [43, 0]
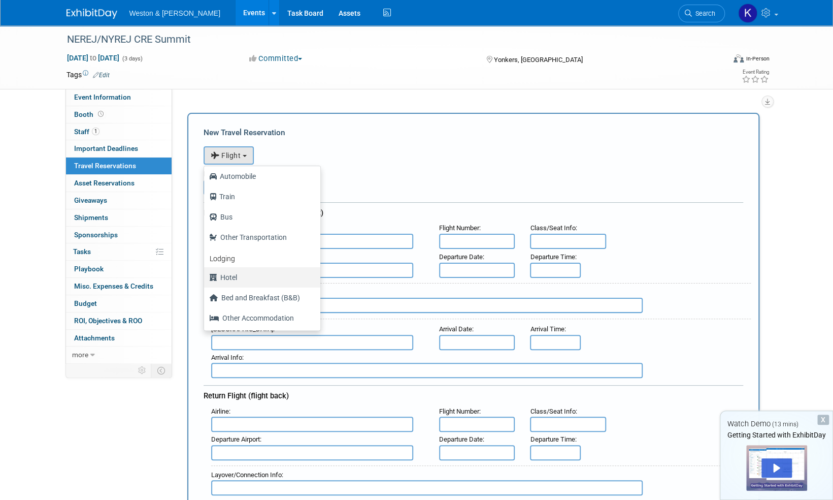
click at [230, 277] on label "Hotel" at bounding box center [259, 277] width 101 height 16
click at [206, 277] on input "Hotel" at bounding box center [202, 276] width 7 height 7
select select "6"
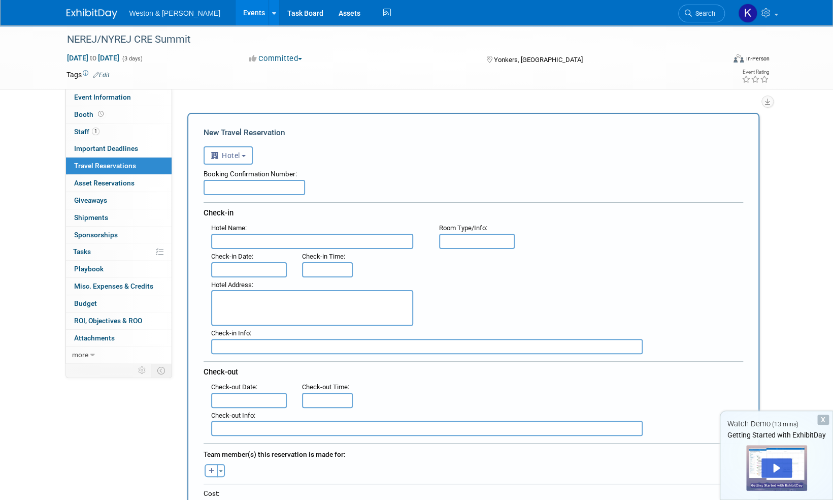
click at [354, 166] on div "Booking Confirmation Number:" at bounding box center [474, 172] width 540 height 15
click at [285, 239] on input "text" at bounding box center [312, 241] width 202 height 15
type input "The Royal Regency Hotal"
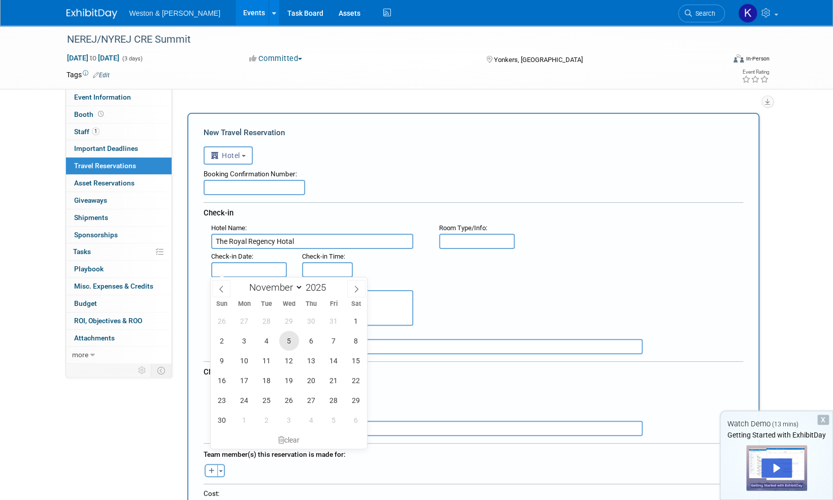
click at [289, 342] on span "5" at bounding box center [289, 341] width 20 height 20
type input "Nov 5, 2025"
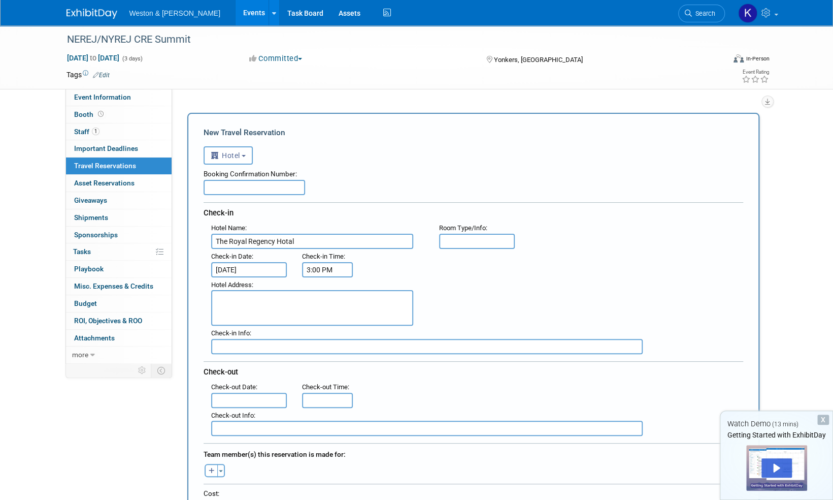
click at [328, 270] on input "3:00 PM" at bounding box center [327, 269] width 51 height 15
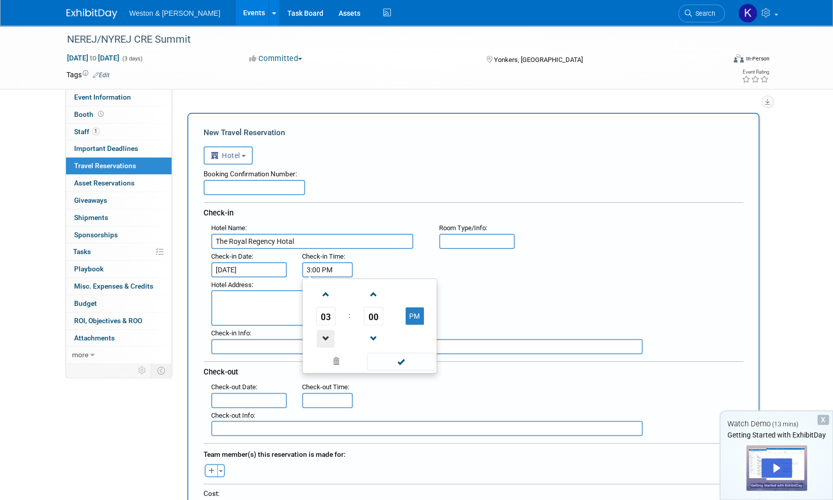
click at [325, 340] on span at bounding box center [326, 339] width 18 height 18
click at [323, 293] on span at bounding box center [326, 294] width 18 height 18
click at [418, 313] on button "PM" at bounding box center [415, 315] width 18 height 17
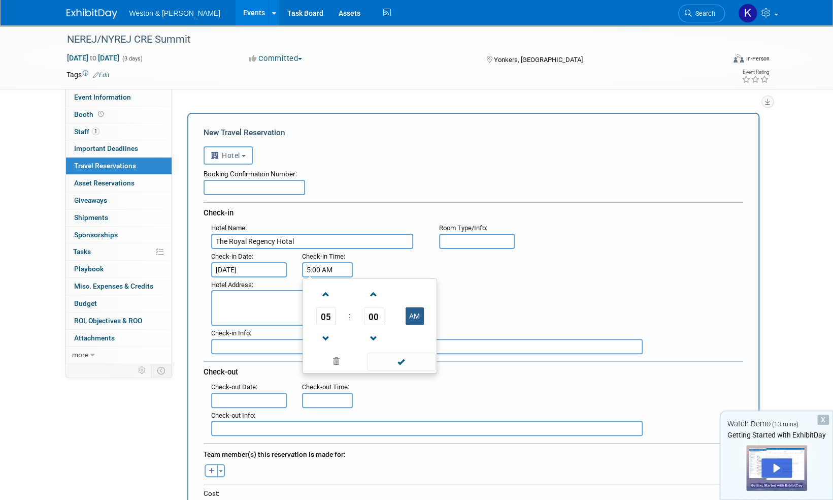
click at [417, 313] on button "AM" at bounding box center [415, 315] width 18 height 17
type input "5:00 PM"
click at [252, 308] on textarea at bounding box center [312, 308] width 202 height 36
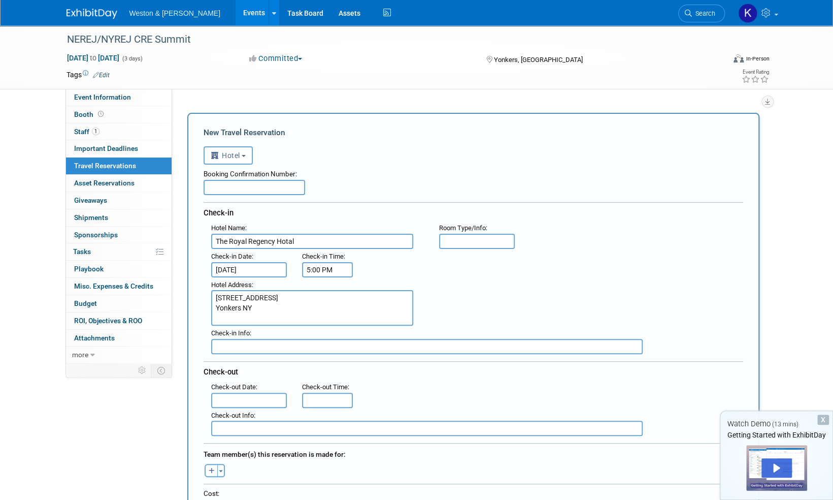
type textarea "165 Tuckahee Rd. Yonkers NY"
click at [498, 292] on div "Hotel Address : 165 Tuckahee Rd. Yonkers NY" at bounding box center [477, 301] width 547 height 49
click at [245, 395] on input "text" at bounding box center [249, 400] width 76 height 15
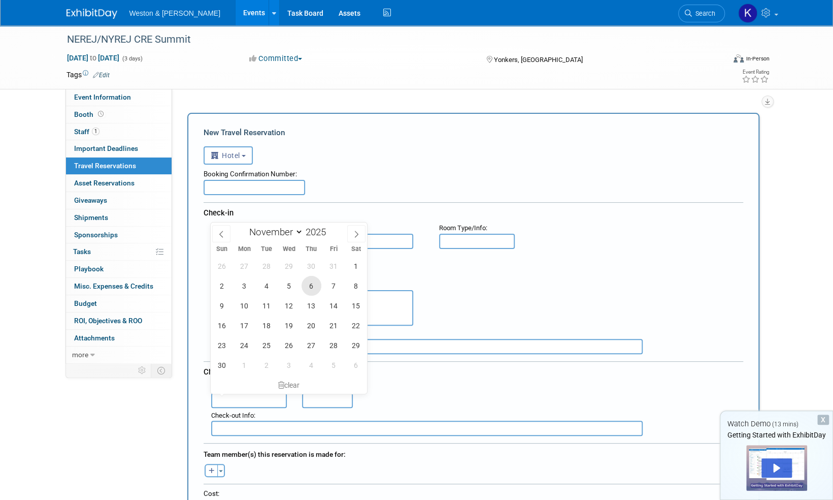
click at [313, 285] on span "6" at bounding box center [312, 286] width 20 height 20
type input "Nov 6, 2025"
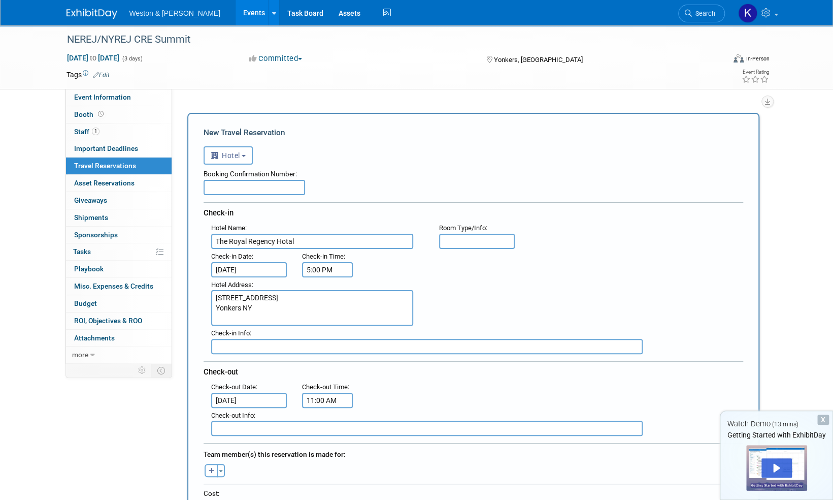
click at [322, 399] on input "11:00 AM" at bounding box center [327, 400] width 51 height 15
click at [328, 353] on span at bounding box center [326, 357] width 18 height 18
type input "10:00 AM"
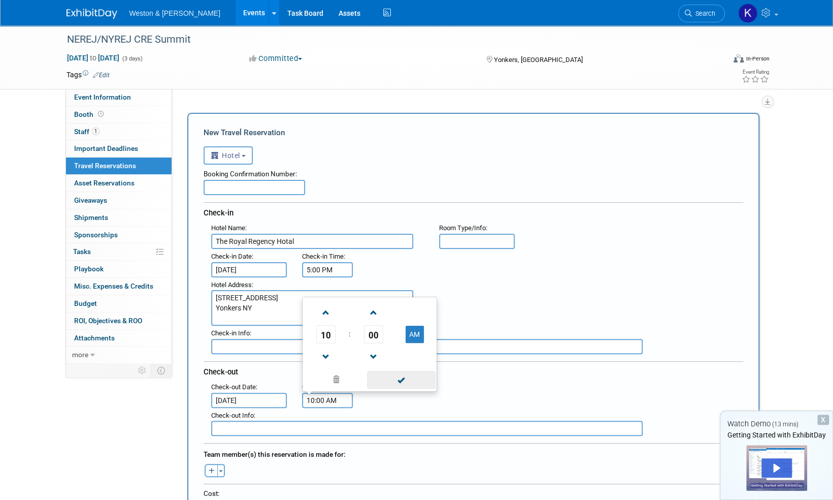
click at [401, 380] on span at bounding box center [401, 380] width 69 height 18
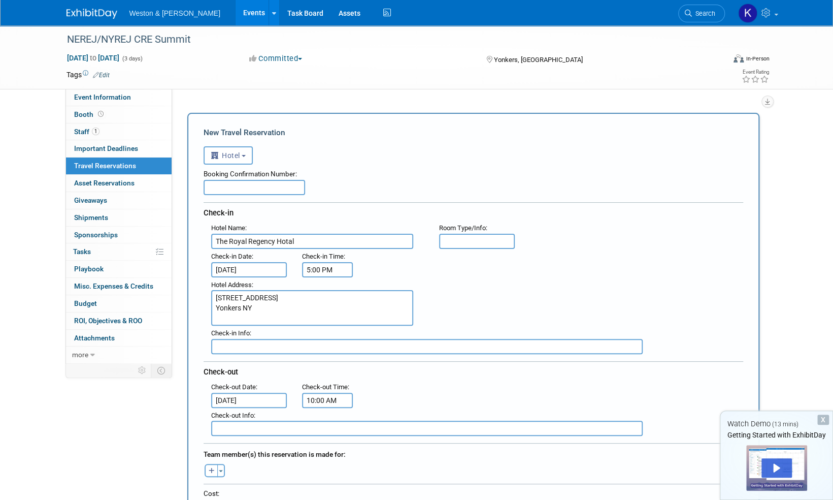
click at [401, 380] on div ": Check-out Date : Nov 6, 2025 Check-out Time : 10:00 AM" at bounding box center [477, 393] width 547 height 28
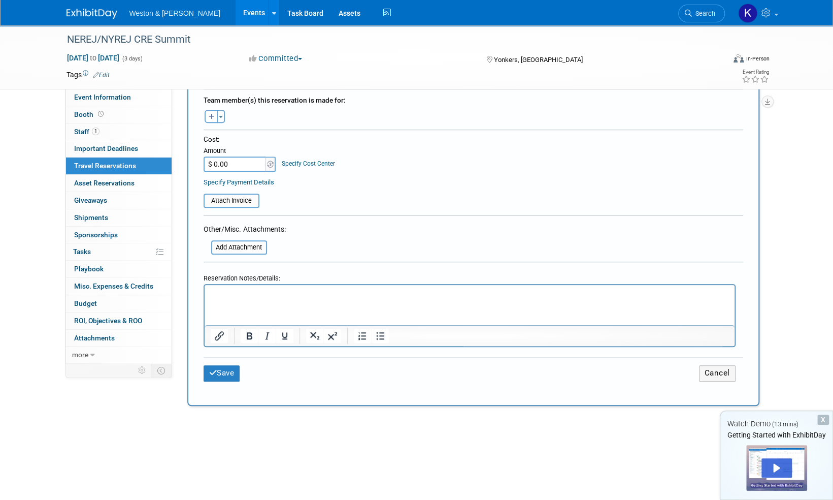
scroll to position [361, 0]
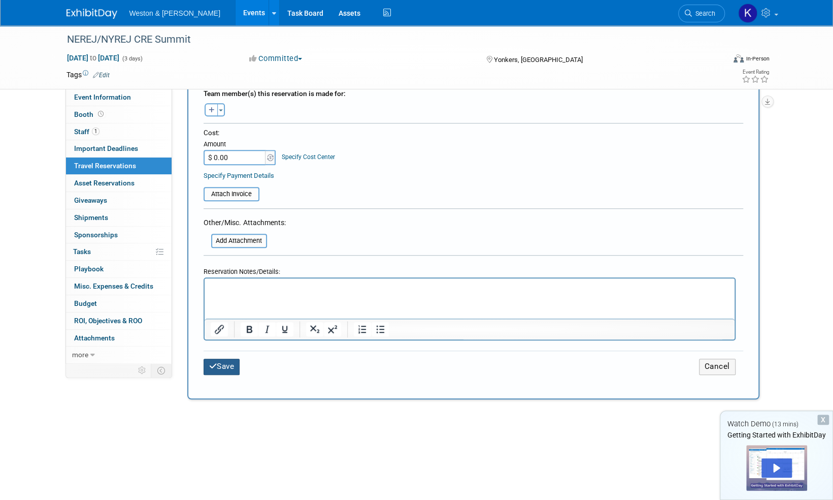
click at [223, 364] on button "Save" at bounding box center [222, 367] width 37 height 16
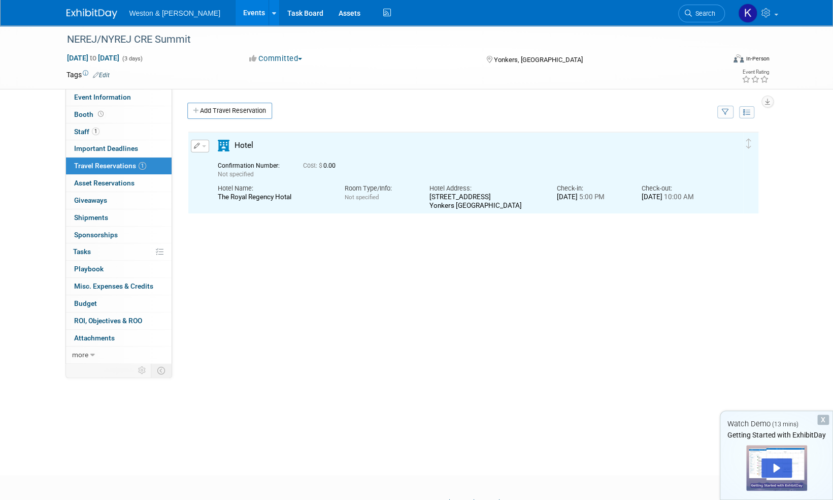
scroll to position [0, 0]
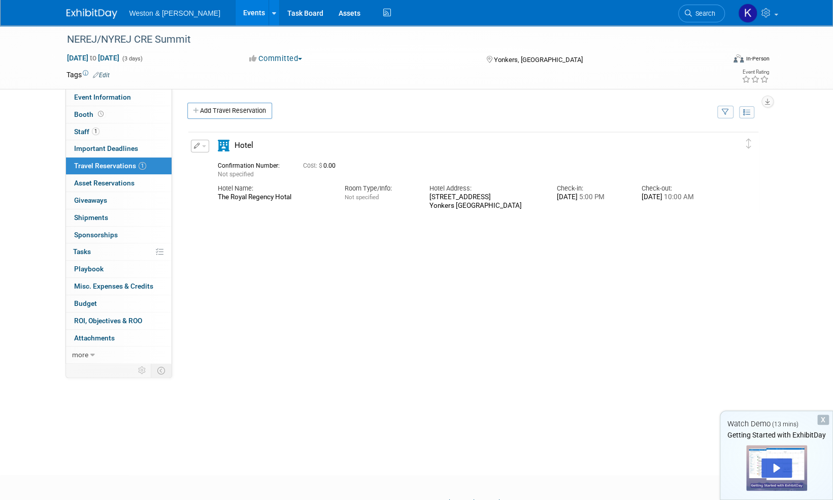
click at [223, 364] on div "Delete Reservation Not specified Cost: $ 0.00" at bounding box center [473, 283] width 572 height 305
click at [89, 12] on img at bounding box center [92, 14] width 51 height 10
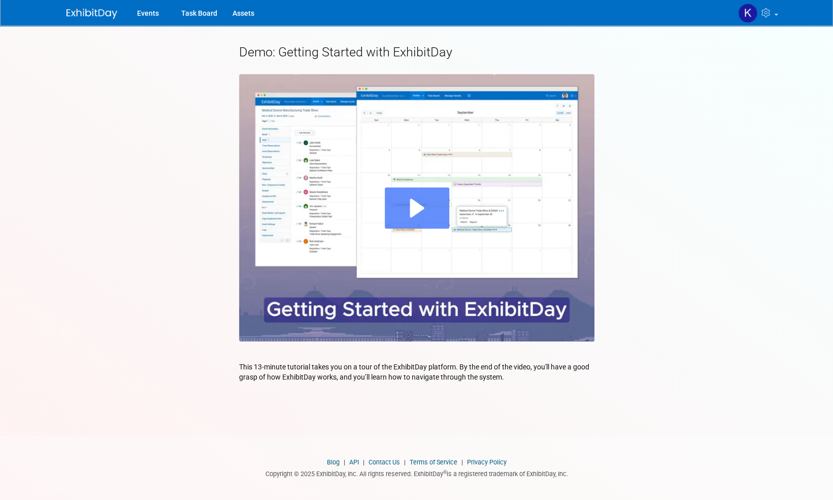
click at [414, 200] on div "Play" at bounding box center [417, 207] width 64 height 41
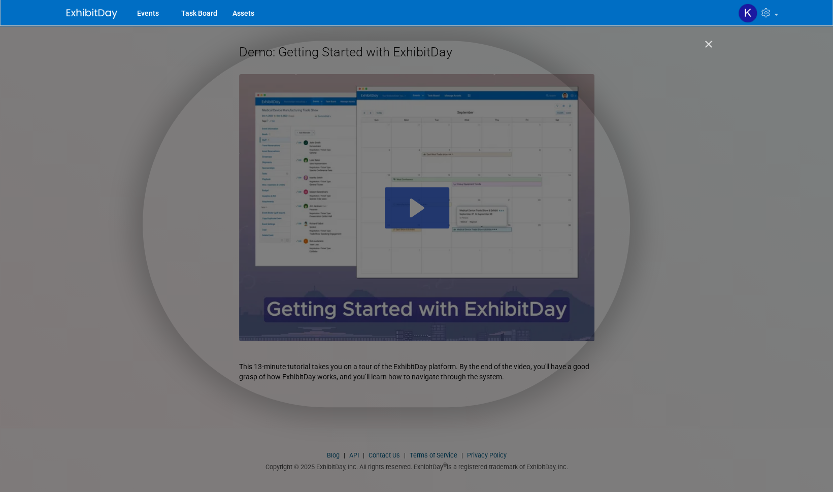
click at [706, 41] on img "Close" at bounding box center [704, 48] width 17 height 17
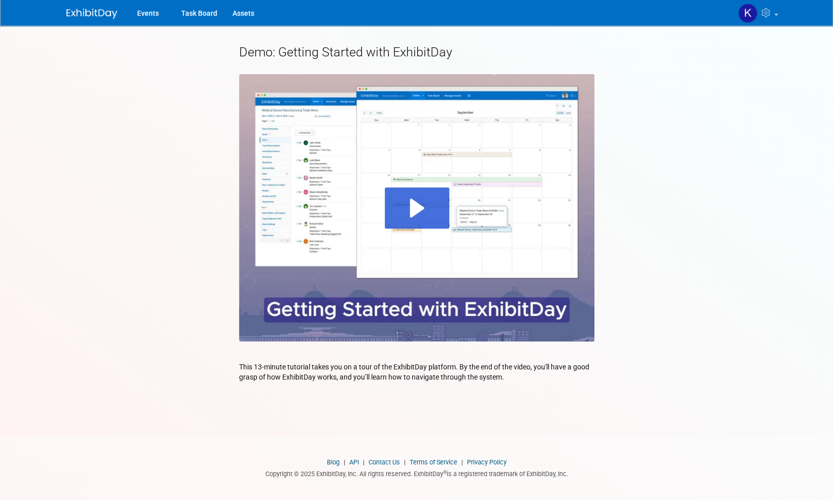
click at [706, 41] on div "Demo: Getting Started with ExhibitDay This 13-minute tutorial takes you on a to…" at bounding box center [417, 220] width 716 height 391
